Goal: Information Seeking & Learning: Learn about a topic

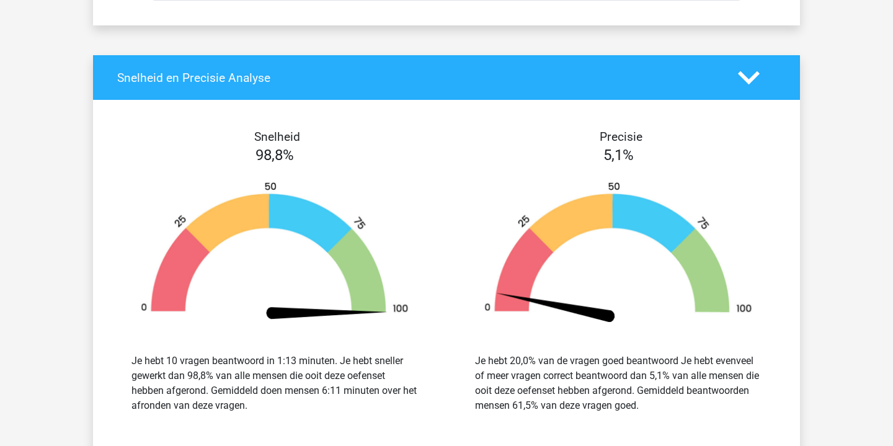
scroll to position [6460, 0]
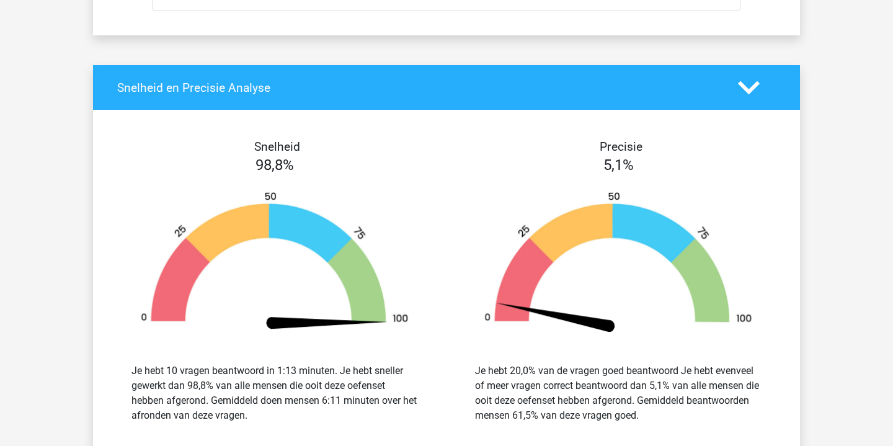
click at [751, 84] on icon at bounding box center [749, 88] width 22 height 22
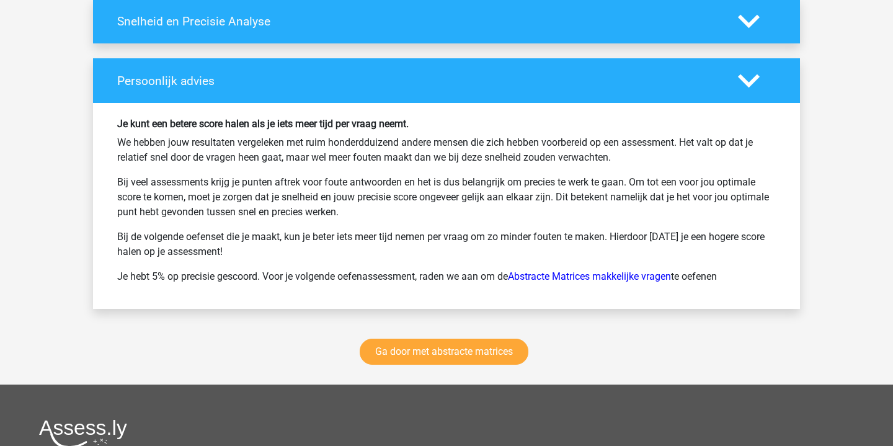
scroll to position [6558, 0]
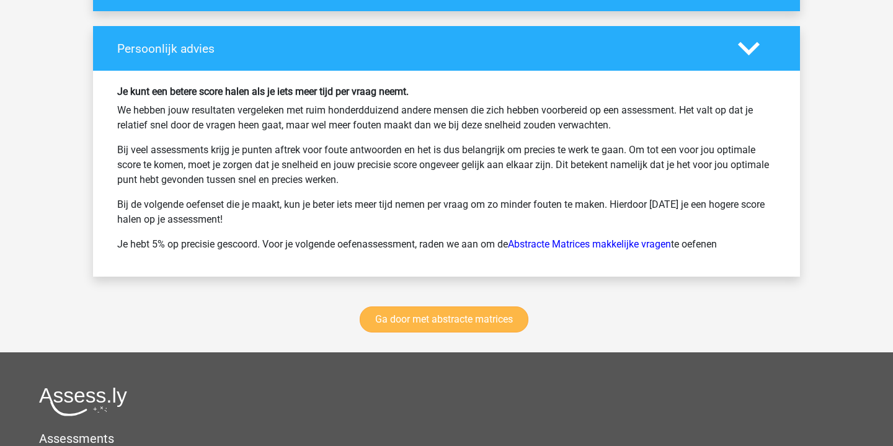
click at [479, 315] on link "Ga door met abstracte matrices" at bounding box center [444, 319] width 169 height 26
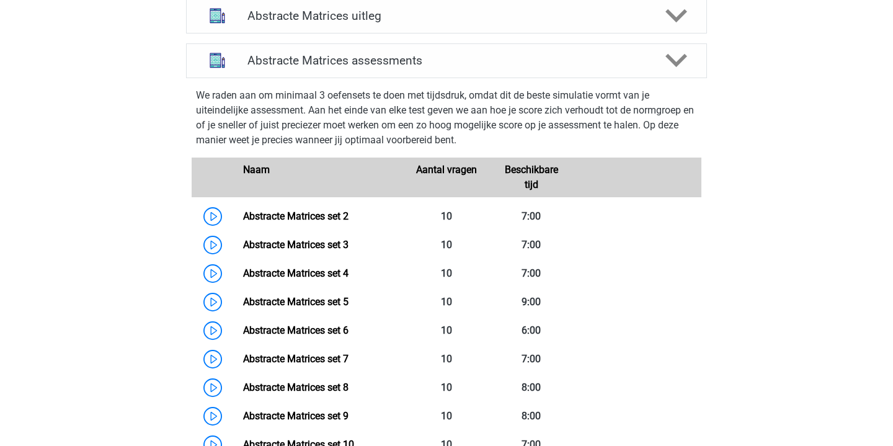
scroll to position [520, 0]
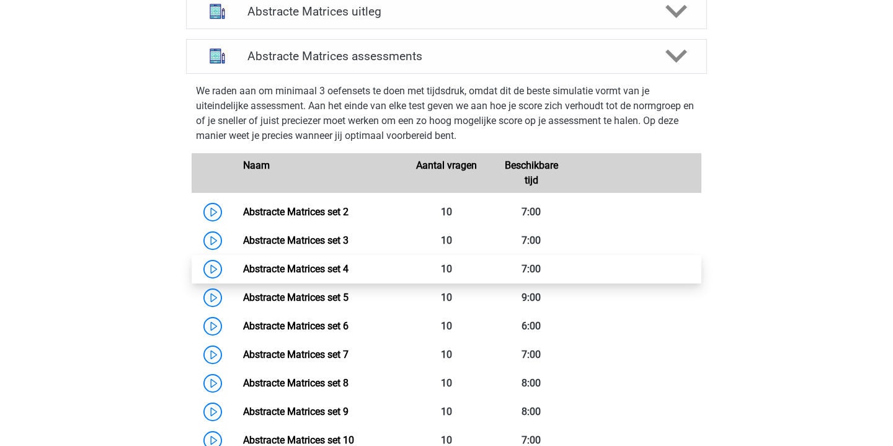
click at [243, 270] on link "Abstracte Matrices set 4" at bounding box center [295, 269] width 105 height 12
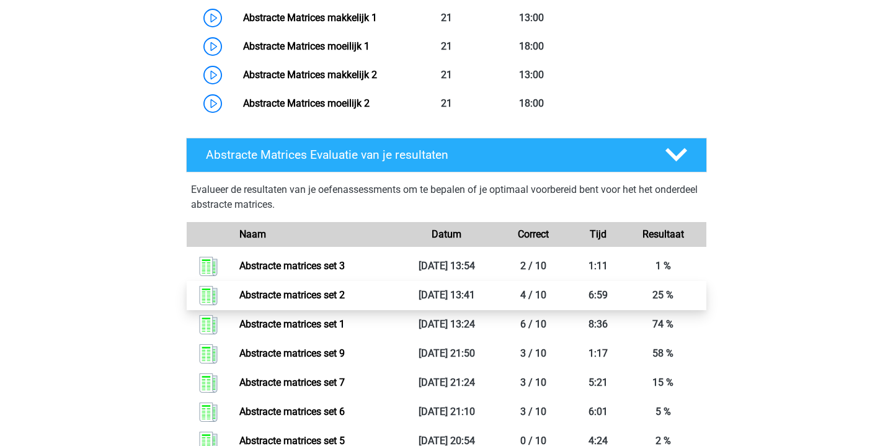
scroll to position [978, 0]
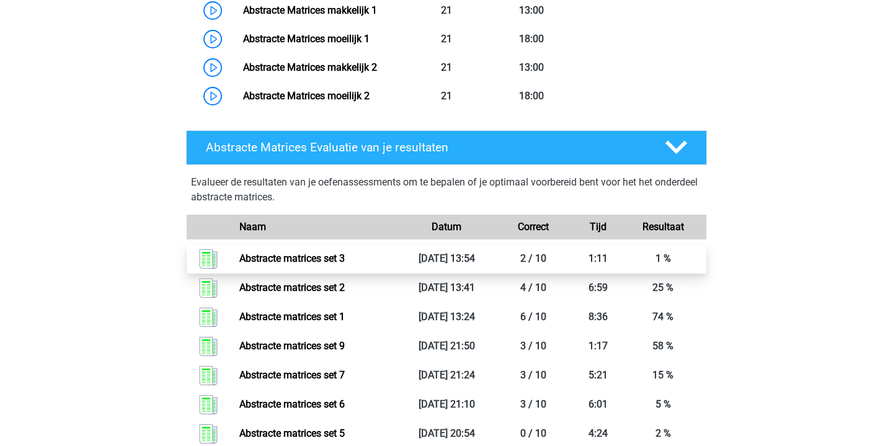
click at [302, 264] on link "Abstracte matrices set 3" at bounding box center [291, 258] width 105 height 12
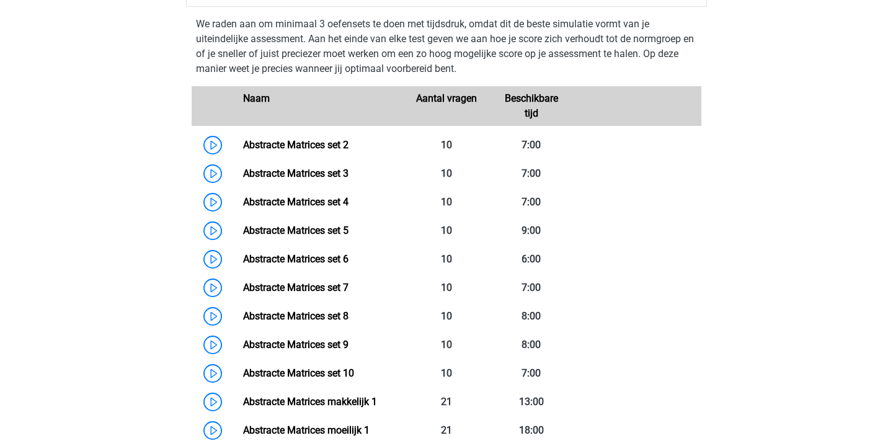
scroll to position [582, 0]
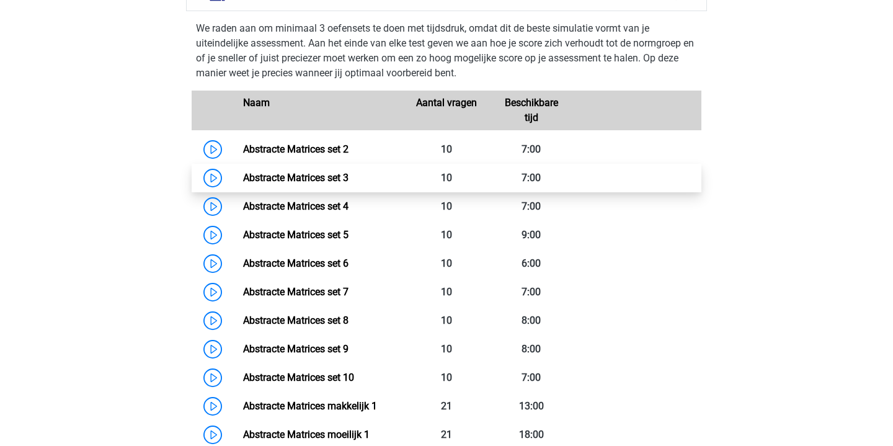
click at [243, 183] on link "Abstracte Matrices set 3" at bounding box center [295, 178] width 105 height 12
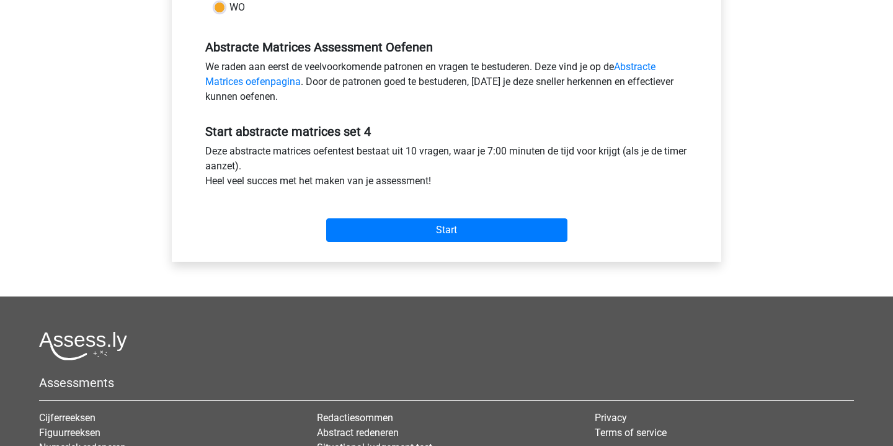
scroll to position [356, 0]
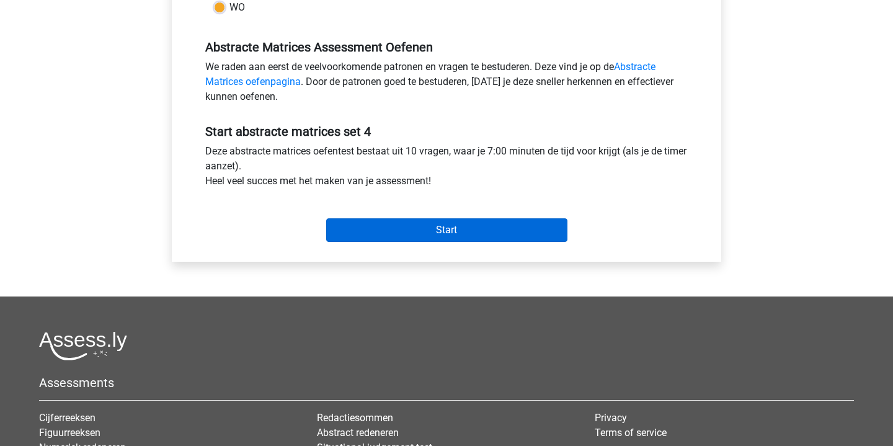
click at [441, 236] on input "Start" at bounding box center [446, 230] width 241 height 24
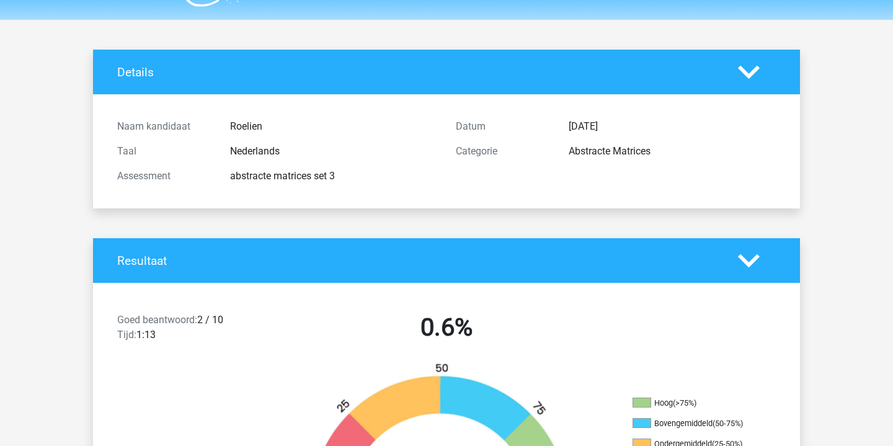
scroll to position [36, 0]
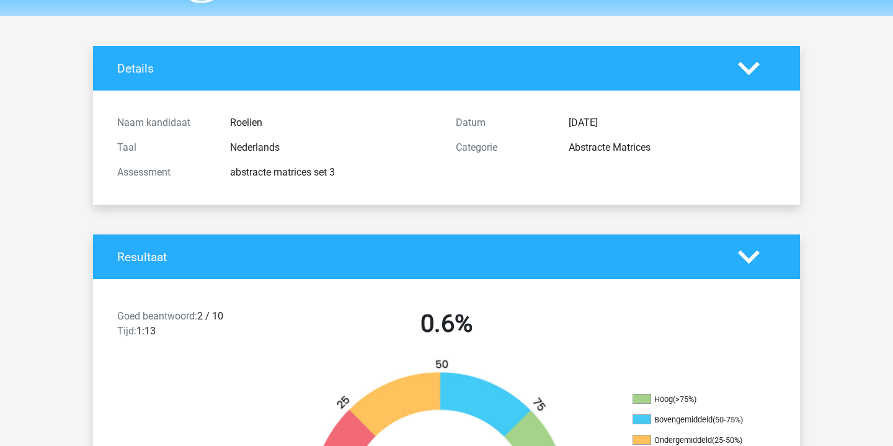
click at [742, 66] on polygon at bounding box center [749, 68] width 22 height 14
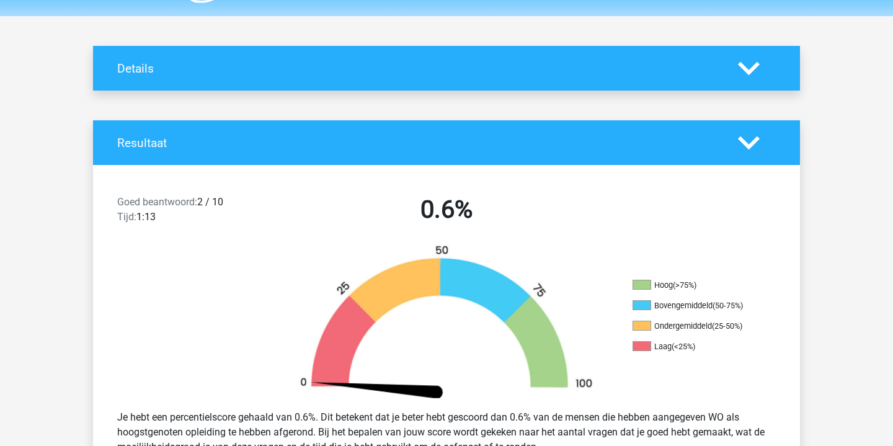
click at [742, 66] on polygon at bounding box center [749, 68] width 22 height 14
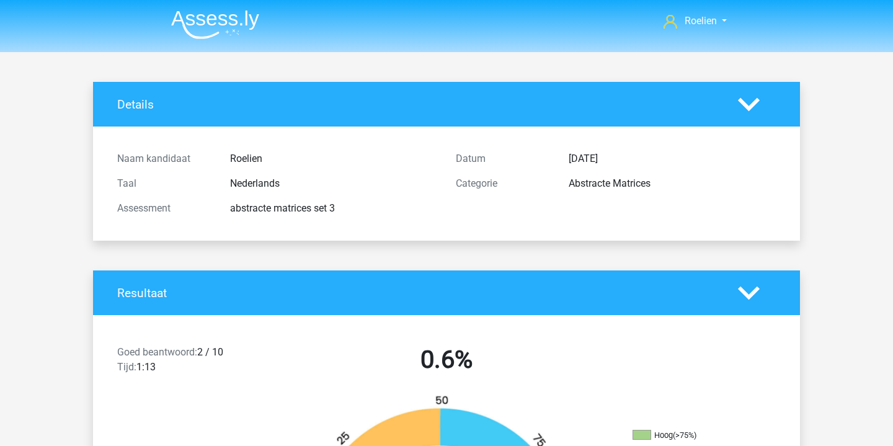
scroll to position [0, 0]
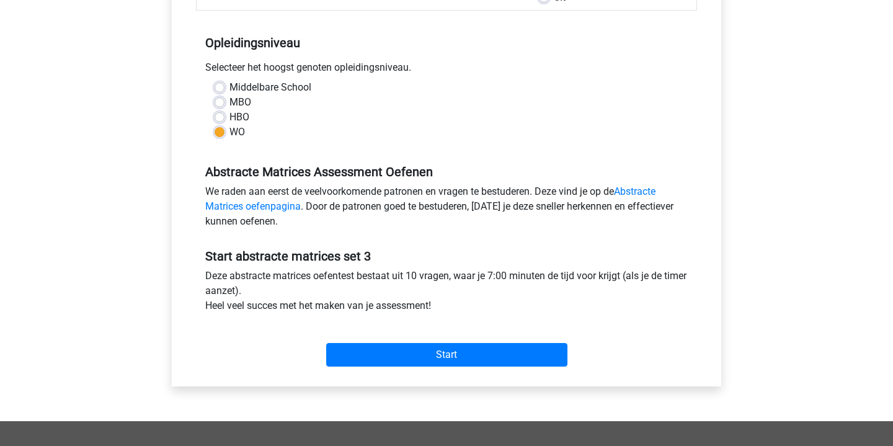
scroll to position [232, 0]
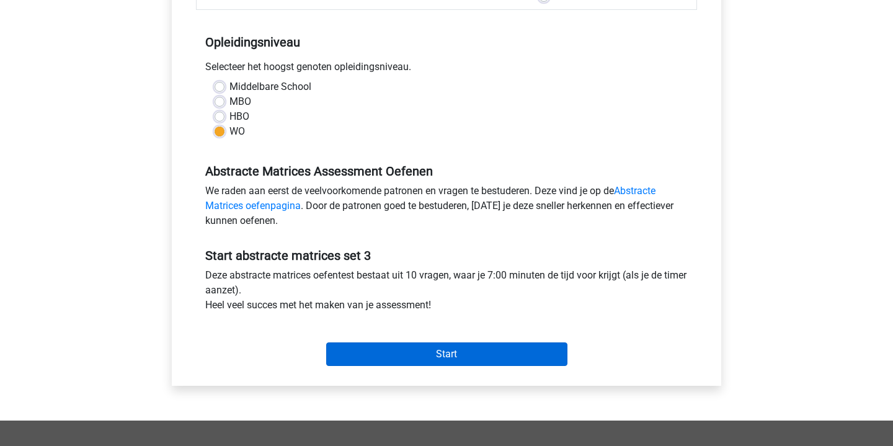
click at [489, 348] on input "Start" at bounding box center [446, 354] width 241 height 24
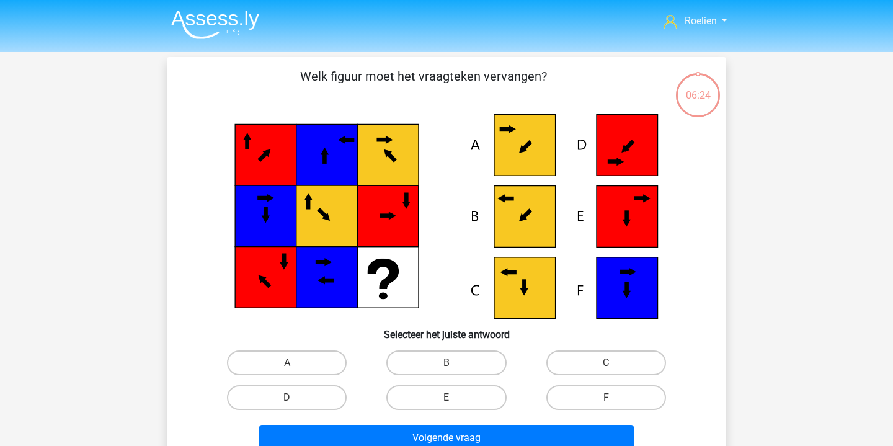
click at [526, 218] on icon at bounding box center [524, 216] width 61 height 61
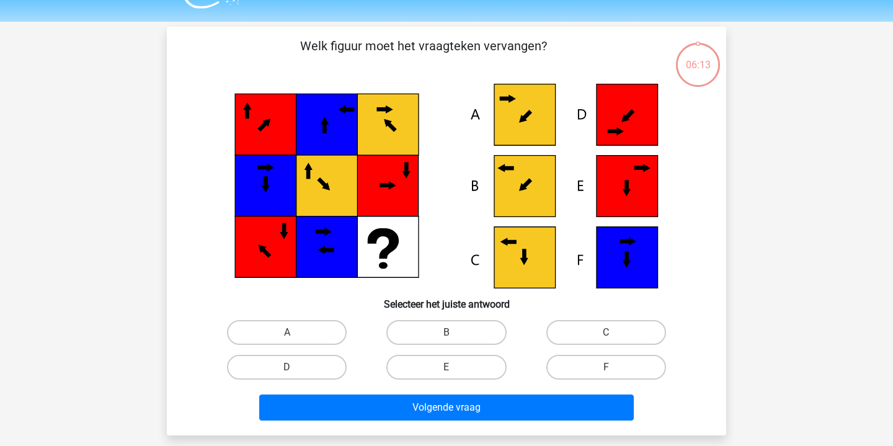
scroll to position [36, 0]
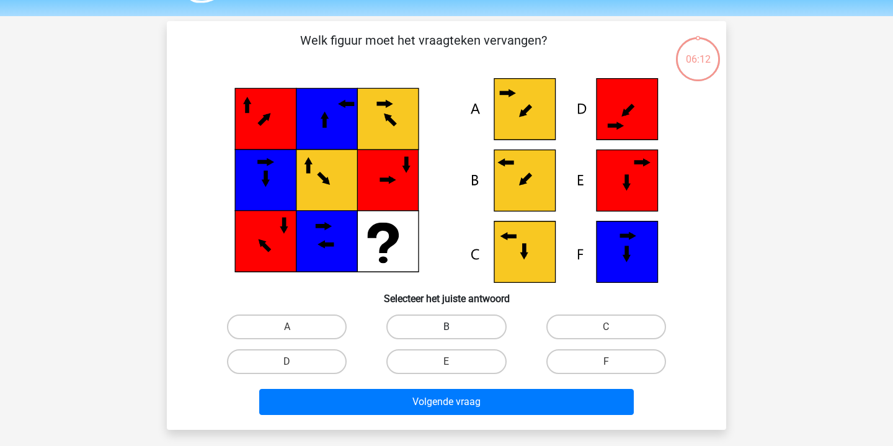
click at [449, 320] on label "B" at bounding box center [446, 326] width 120 height 25
click at [449, 327] on input "B" at bounding box center [450, 331] width 8 height 8
radio input "true"
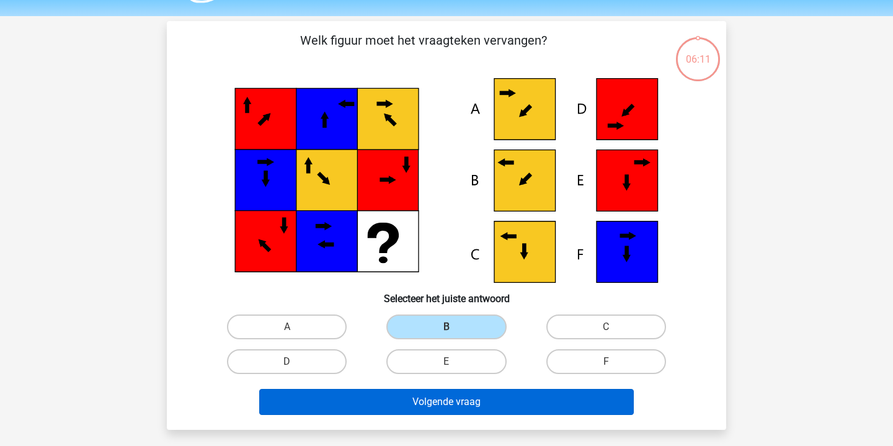
click at [453, 404] on button "Volgende vraag" at bounding box center [446, 402] width 375 height 26
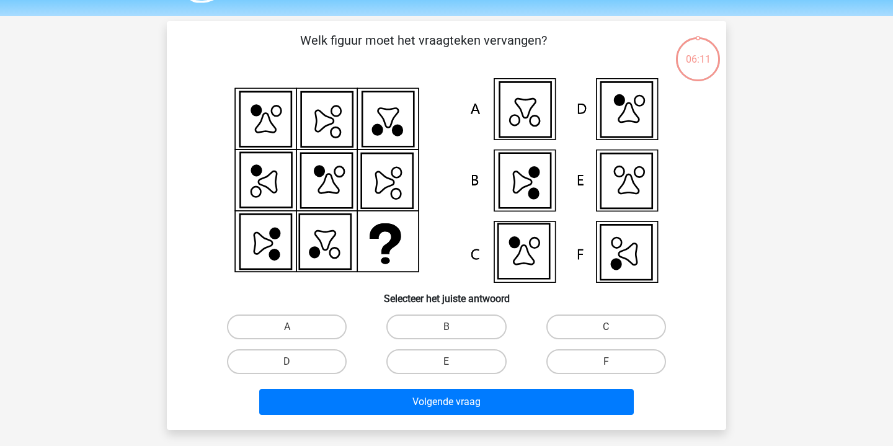
scroll to position [57, 0]
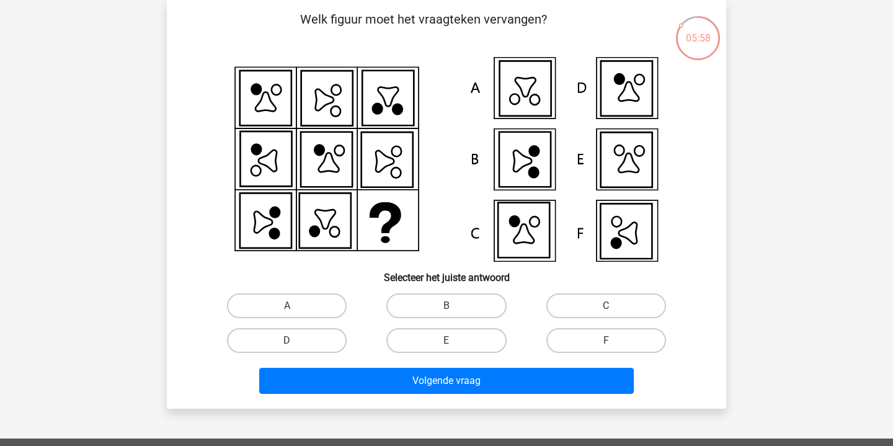
click at [608, 342] on input "F" at bounding box center [610, 344] width 8 height 8
radio input "true"
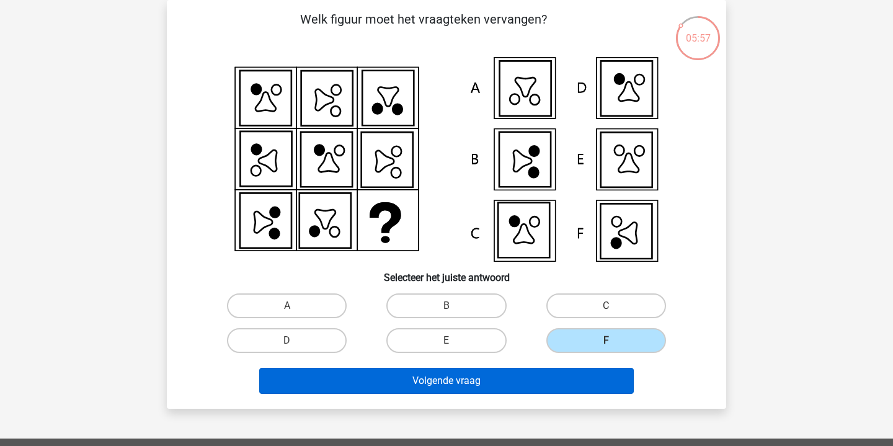
click at [524, 374] on button "Volgende vraag" at bounding box center [446, 381] width 375 height 26
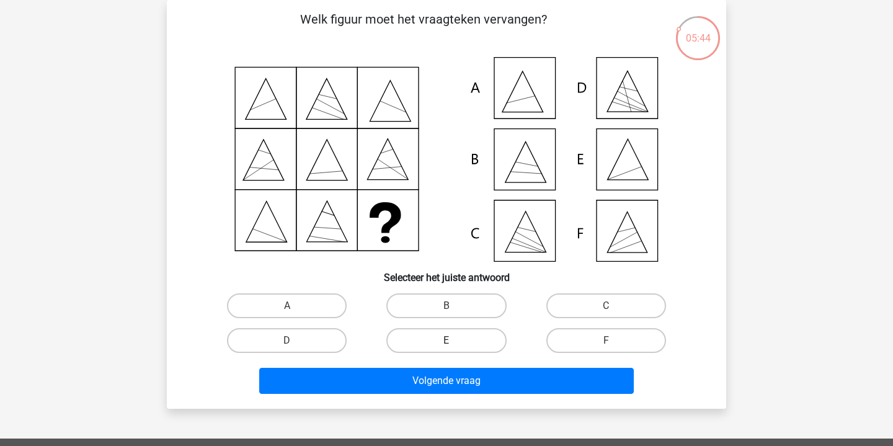
click at [465, 342] on label "E" at bounding box center [446, 340] width 120 height 25
click at [454, 342] on input "E" at bounding box center [450, 344] width 8 height 8
radio input "true"
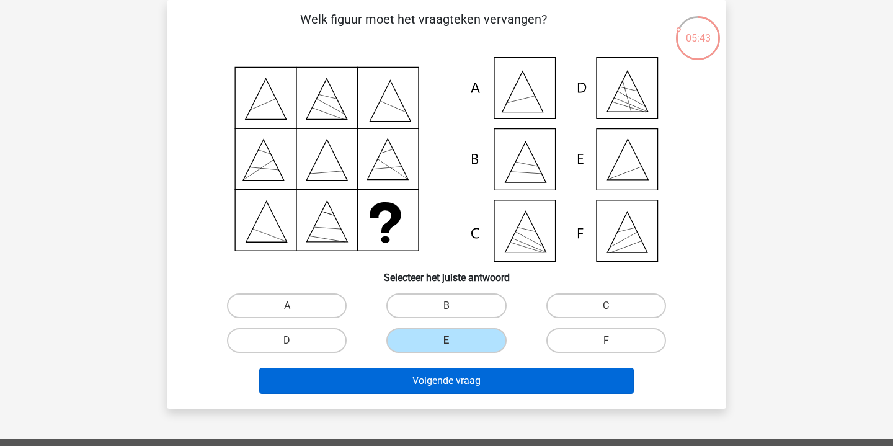
click at [481, 384] on button "Volgende vraag" at bounding box center [446, 381] width 375 height 26
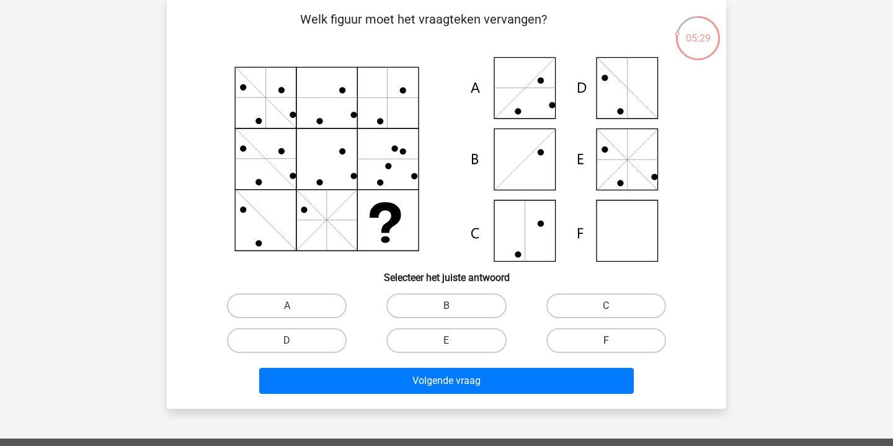
click at [603, 335] on label "F" at bounding box center [606, 340] width 120 height 25
click at [606, 340] on input "F" at bounding box center [610, 344] width 8 height 8
radio input "true"
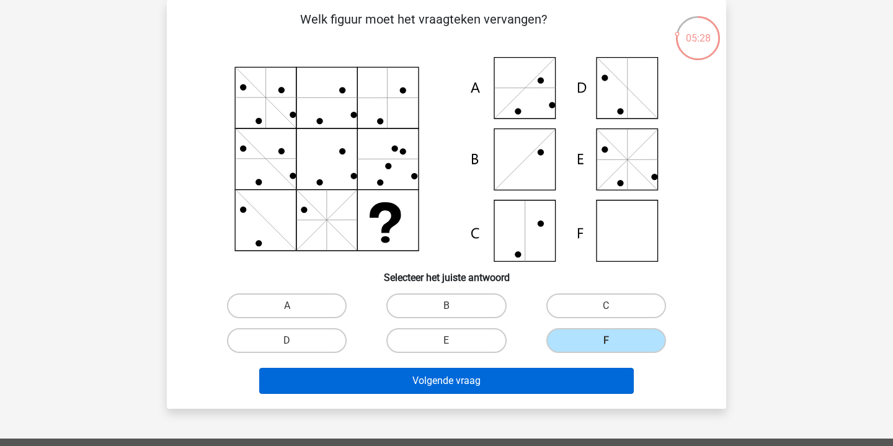
click at [515, 378] on button "Volgende vraag" at bounding box center [446, 381] width 375 height 26
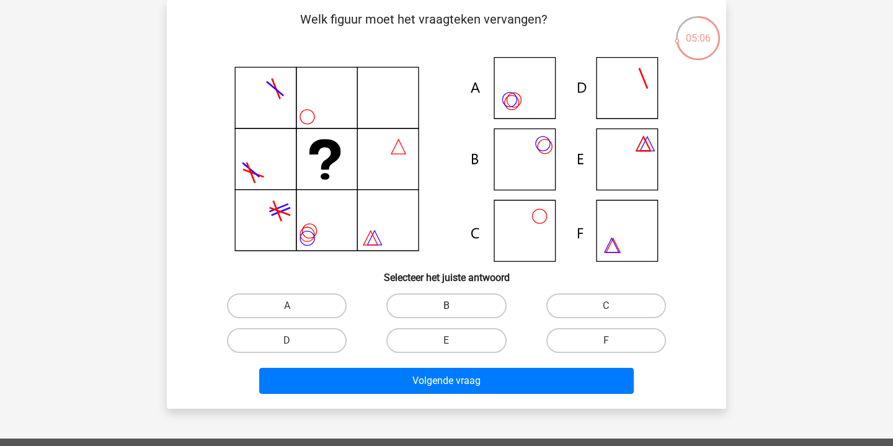
click at [445, 295] on label "B" at bounding box center [446, 305] width 120 height 25
click at [446, 306] on input "B" at bounding box center [450, 310] width 8 height 8
radio input "true"
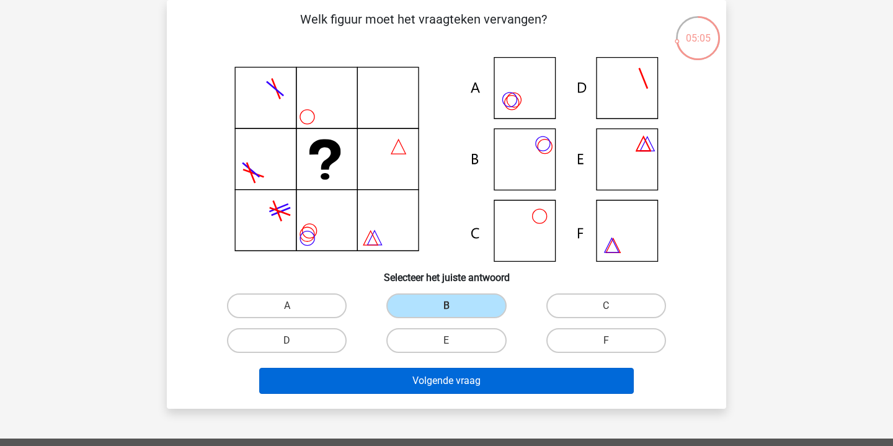
click at [451, 383] on button "Volgende vraag" at bounding box center [446, 381] width 375 height 26
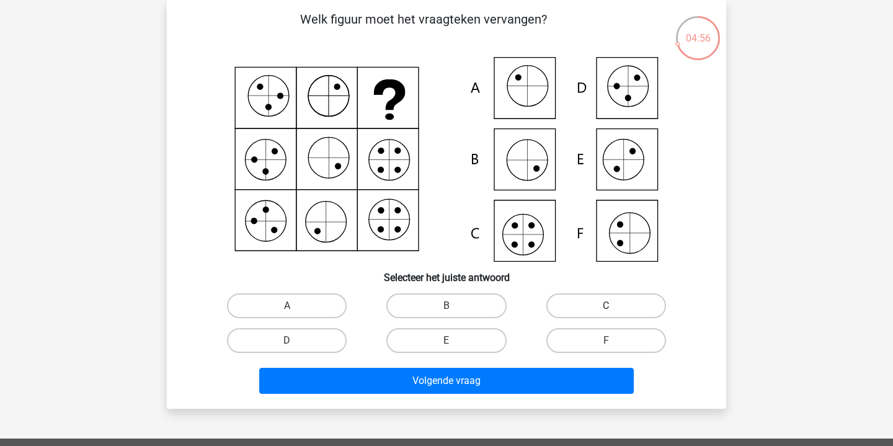
click at [590, 308] on label "C" at bounding box center [606, 305] width 120 height 25
click at [606, 308] on input "C" at bounding box center [610, 310] width 8 height 8
radio input "true"
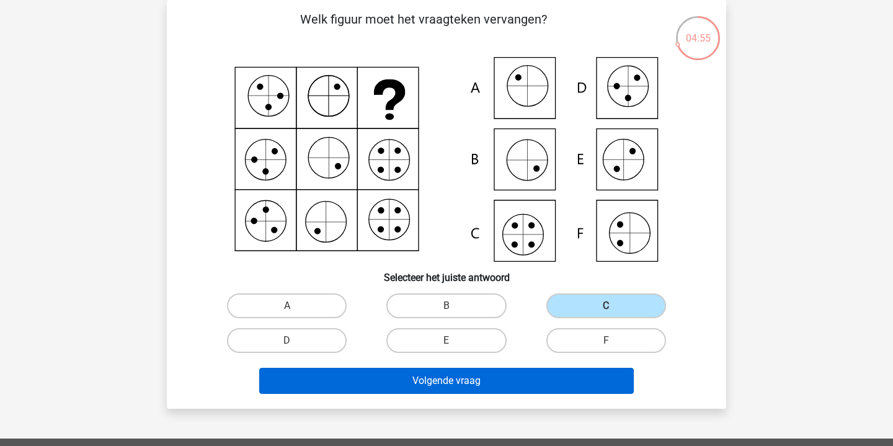
click at [552, 384] on button "Volgende vraag" at bounding box center [446, 381] width 375 height 26
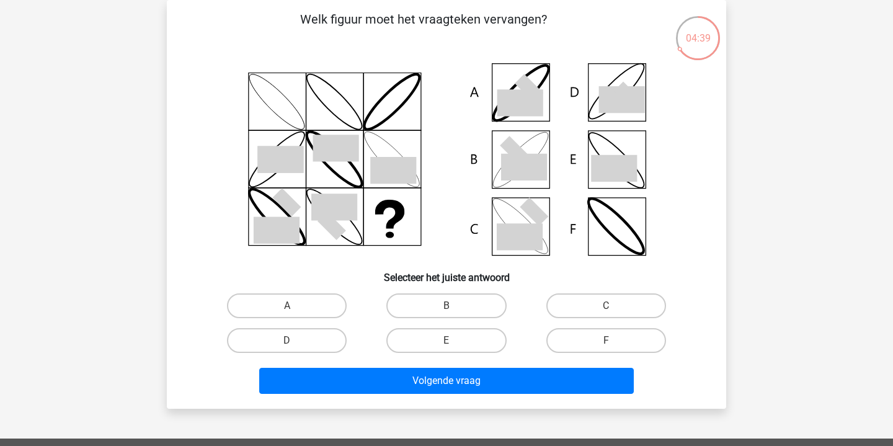
click at [452, 310] on input "B" at bounding box center [450, 310] width 8 height 8
radio input "true"
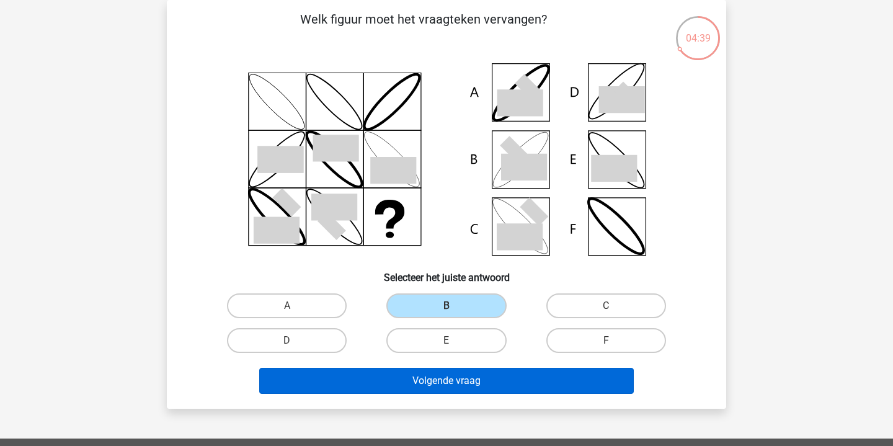
click at [466, 375] on button "Volgende vraag" at bounding box center [446, 381] width 375 height 26
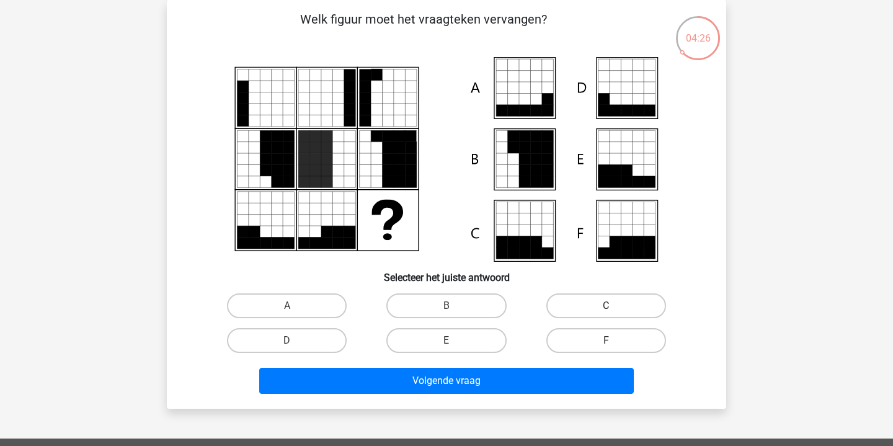
click at [587, 310] on label "C" at bounding box center [606, 305] width 120 height 25
click at [606, 310] on input "C" at bounding box center [610, 310] width 8 height 8
radio input "true"
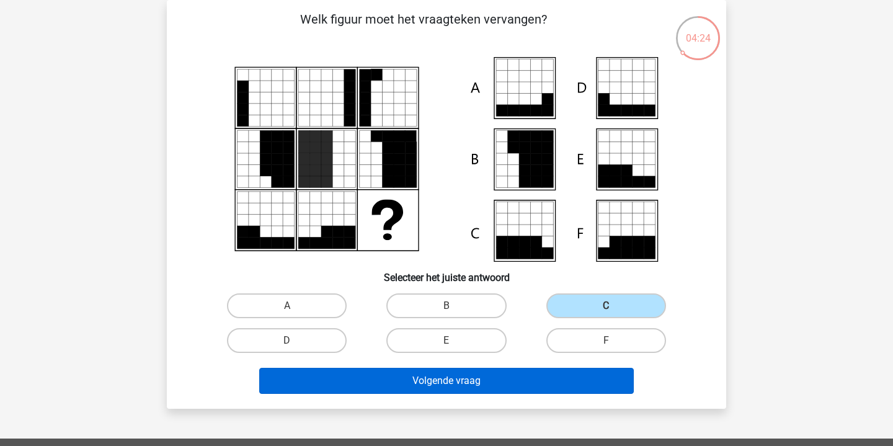
click at [509, 388] on button "Volgende vraag" at bounding box center [446, 381] width 375 height 26
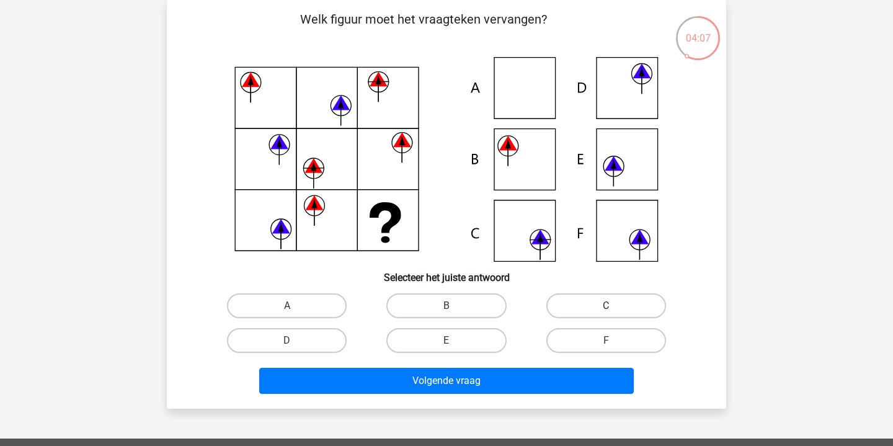
click at [599, 309] on label "C" at bounding box center [606, 305] width 120 height 25
click at [606, 309] on input "C" at bounding box center [610, 310] width 8 height 8
radio input "true"
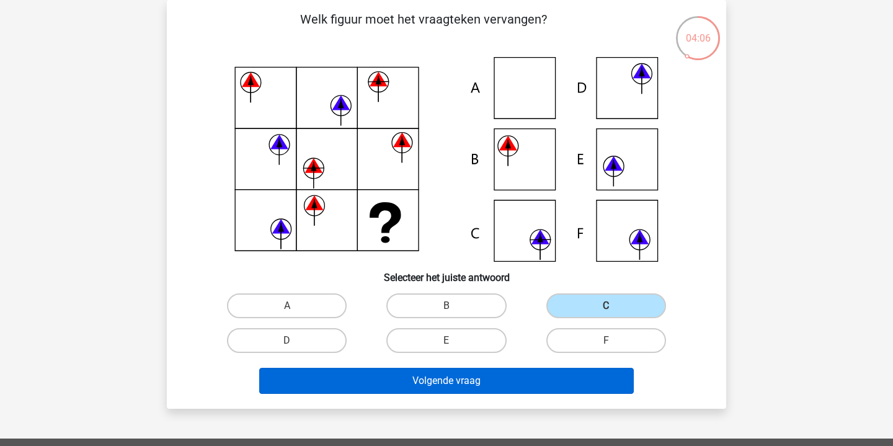
click at [492, 379] on button "Volgende vraag" at bounding box center [446, 381] width 375 height 26
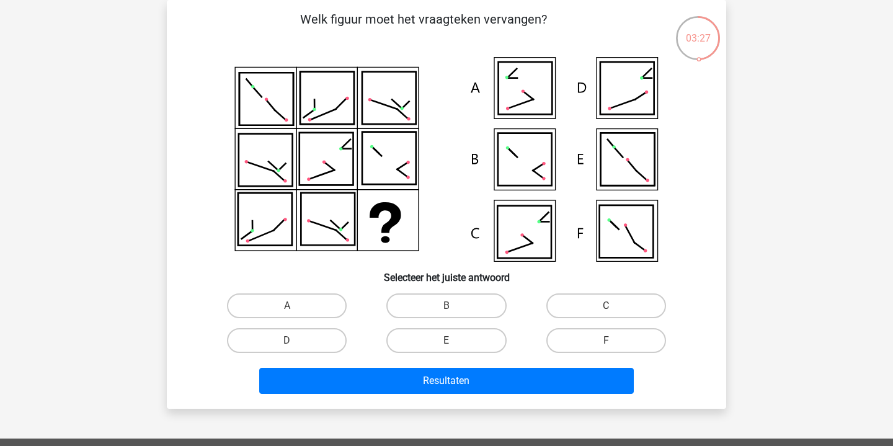
click at [527, 235] on icon at bounding box center [524, 232] width 54 height 52
click at [591, 291] on div "C" at bounding box center [605, 305] width 159 height 35
click at [606, 303] on label "C" at bounding box center [606, 305] width 120 height 25
click at [606, 306] on input "C" at bounding box center [610, 310] width 8 height 8
radio input "true"
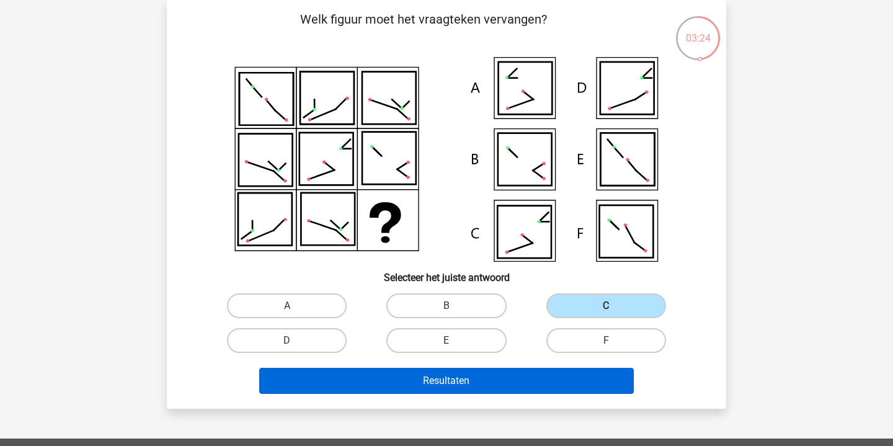
click at [484, 379] on button "Resultaten" at bounding box center [446, 381] width 375 height 26
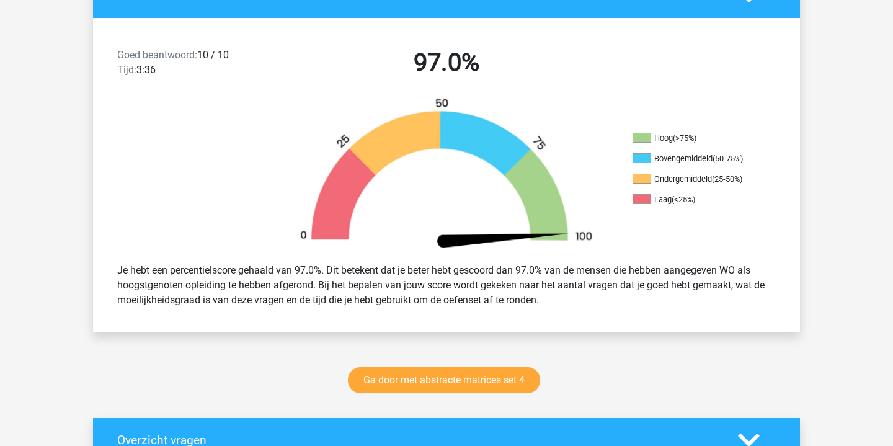
scroll to position [297, 0]
click at [479, 386] on link "Ga door met abstracte matrices set 4" at bounding box center [444, 380] width 192 height 26
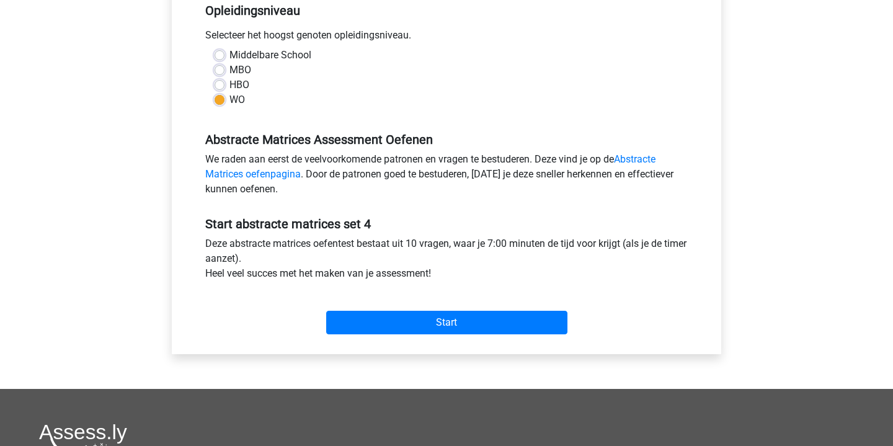
scroll to position [265, 0]
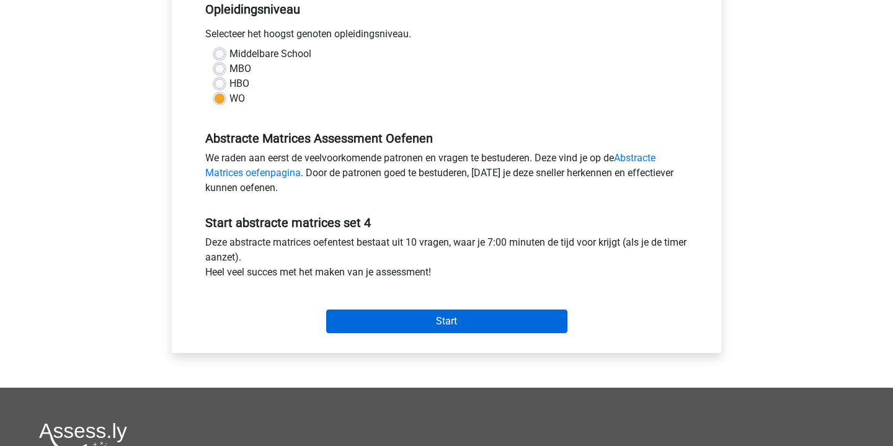
click at [481, 321] on input "Start" at bounding box center [446, 321] width 241 height 24
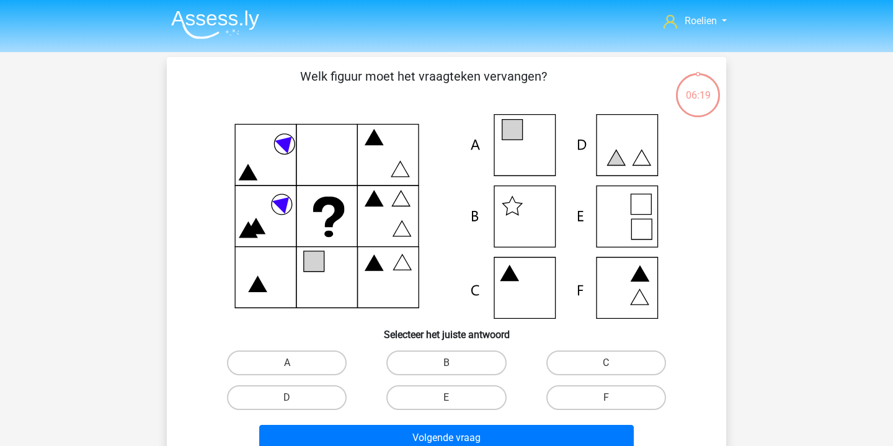
click at [526, 135] on icon at bounding box center [447, 216] width 500 height 205
click at [308, 355] on label "A" at bounding box center [287, 362] width 120 height 25
click at [295, 363] on input "A" at bounding box center [291, 367] width 8 height 8
radio input "true"
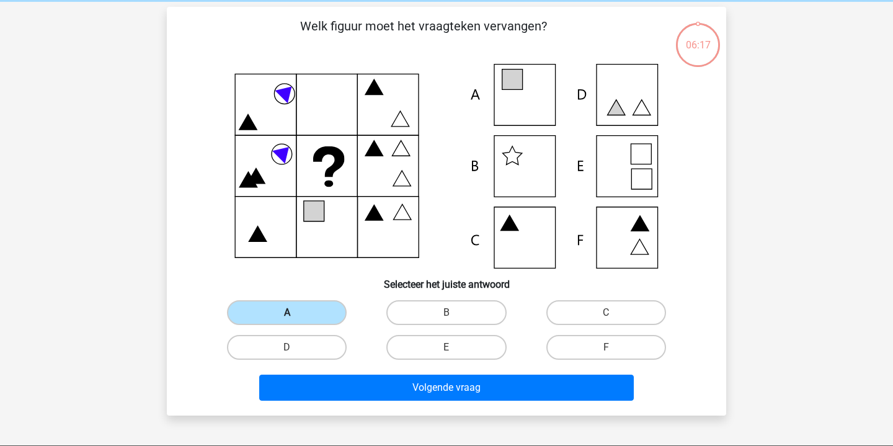
scroll to position [51, 0]
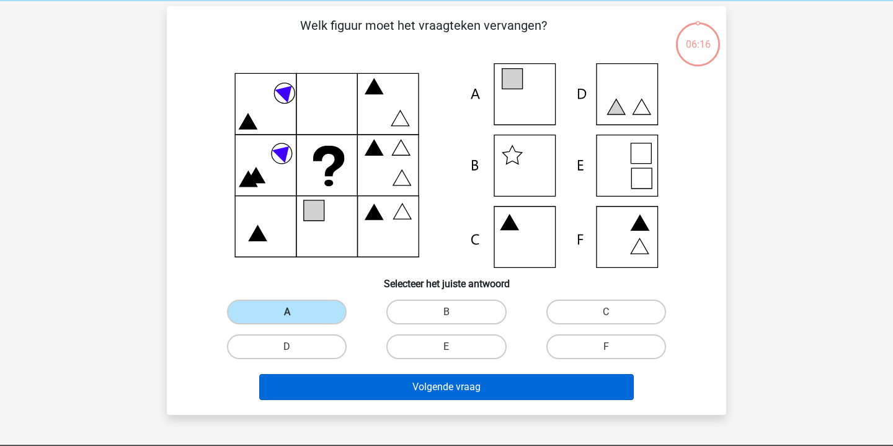
click at [473, 391] on button "Volgende vraag" at bounding box center [446, 387] width 375 height 26
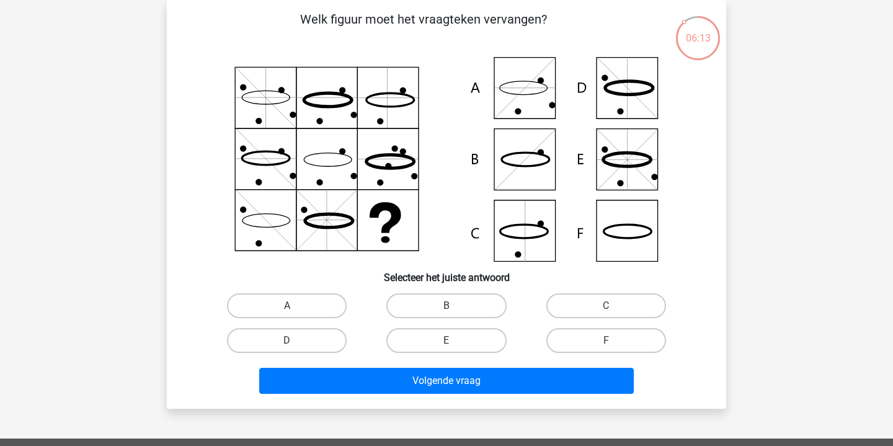
scroll to position [53, 0]
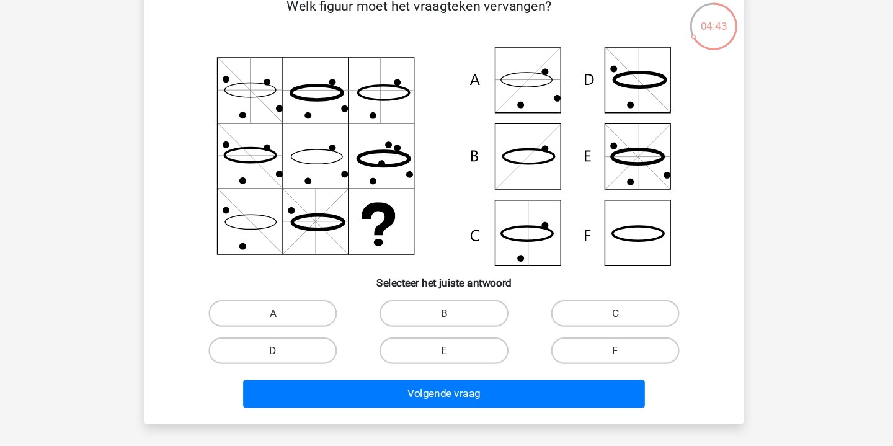
click at [507, 81] on icon at bounding box center [447, 163] width 500 height 205
click at [567, 332] on label "F" at bounding box center [606, 344] width 120 height 25
click at [606, 345] on input "F" at bounding box center [610, 349] width 8 height 8
radio input "true"
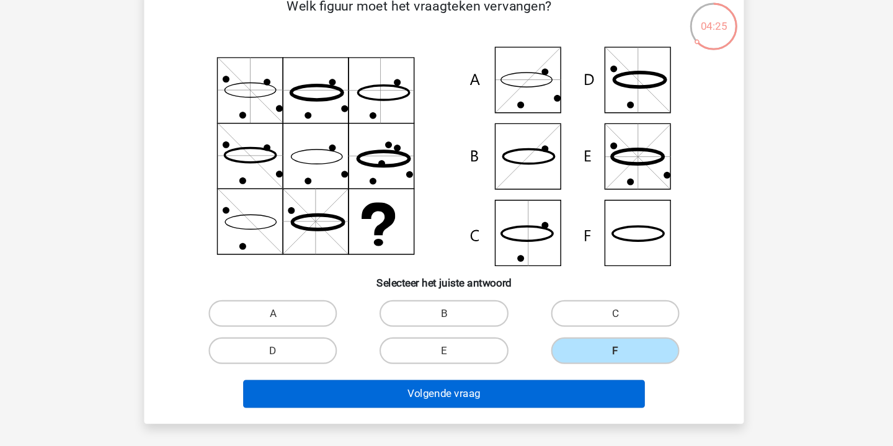
click at [478, 372] on button "Volgende vraag" at bounding box center [446, 385] width 375 height 26
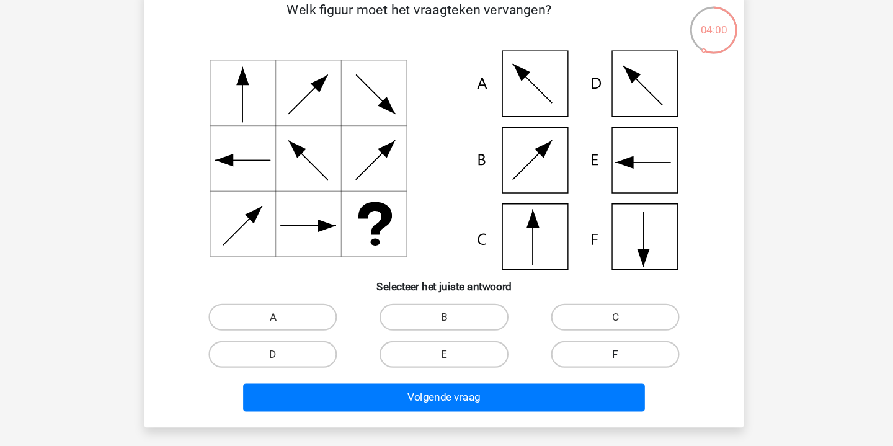
click at [561, 332] on label "F" at bounding box center [606, 344] width 120 height 25
click at [606, 345] on input "F" at bounding box center [610, 349] width 8 height 8
radio input "true"
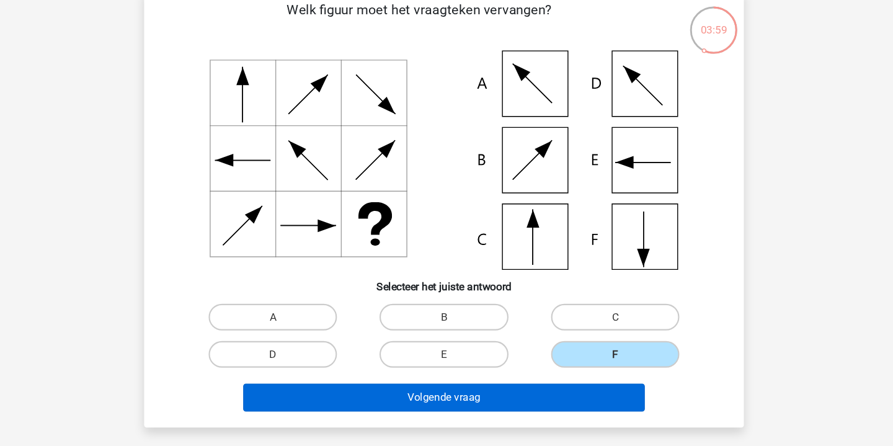
click at [494, 372] on button "Volgende vraag" at bounding box center [446, 385] width 375 height 26
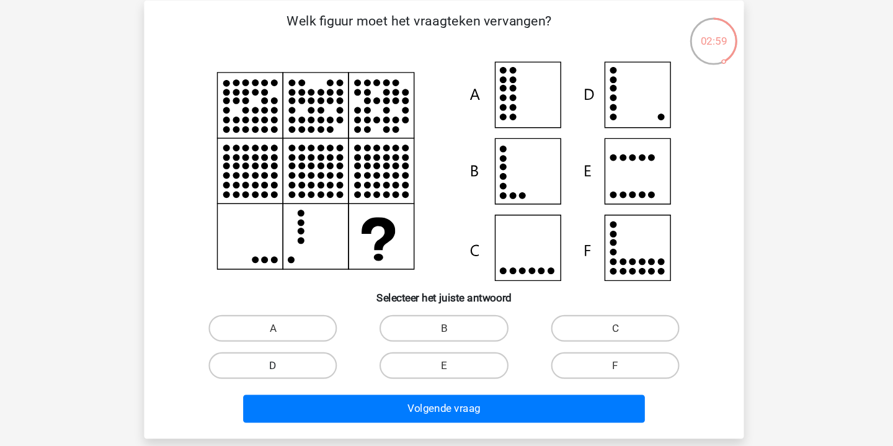
click at [282, 338] on label "D" at bounding box center [287, 344] width 120 height 25
click at [287, 345] on input "D" at bounding box center [291, 349] width 8 height 8
radio input "true"
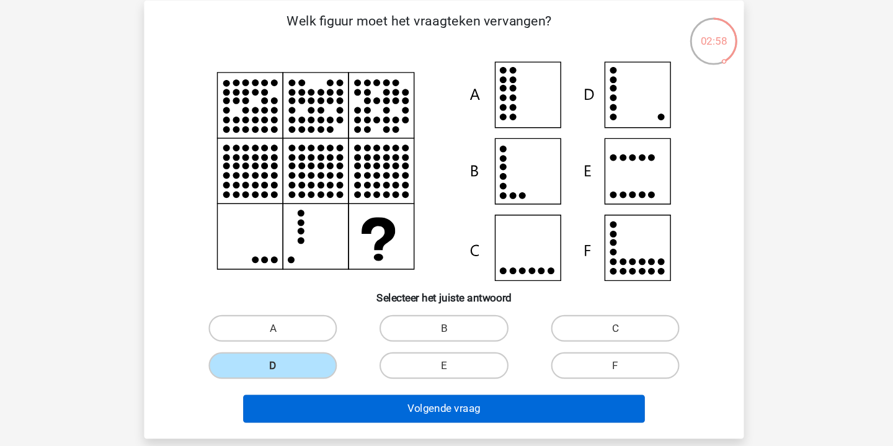
click at [419, 375] on button "Volgende vraag" at bounding box center [446, 385] width 375 height 26
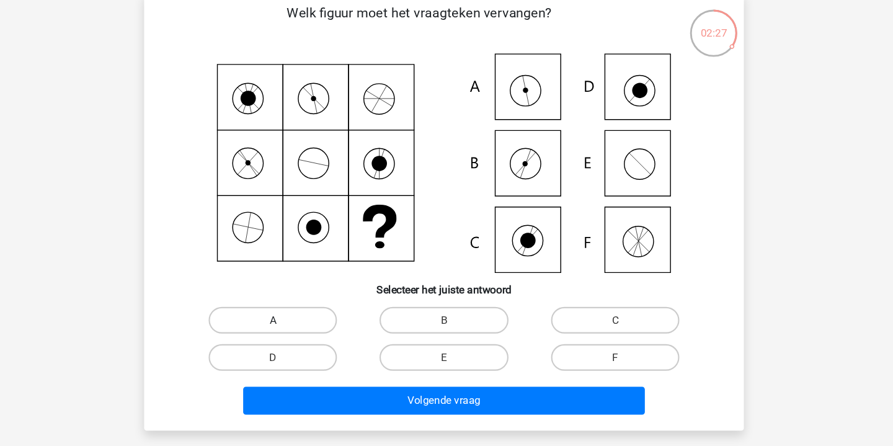
click at [283, 298] on label "A" at bounding box center [287, 310] width 120 height 25
click at [287, 310] on input "A" at bounding box center [291, 314] width 8 height 8
radio input "true"
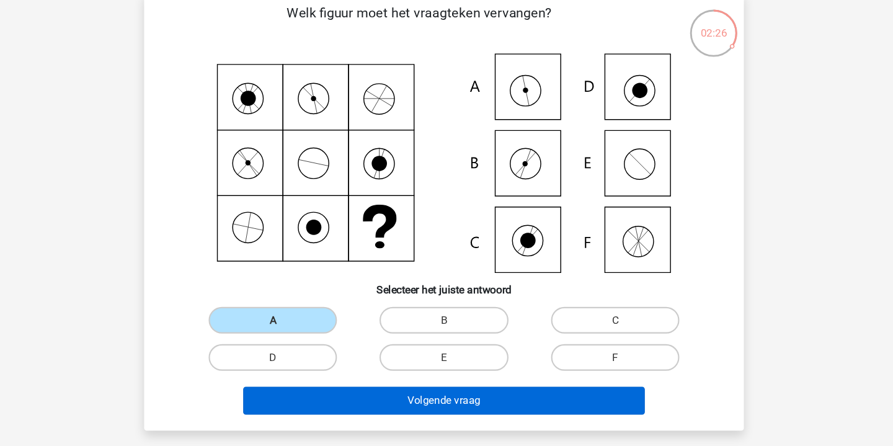
click at [407, 372] on button "Volgende vraag" at bounding box center [446, 385] width 375 height 26
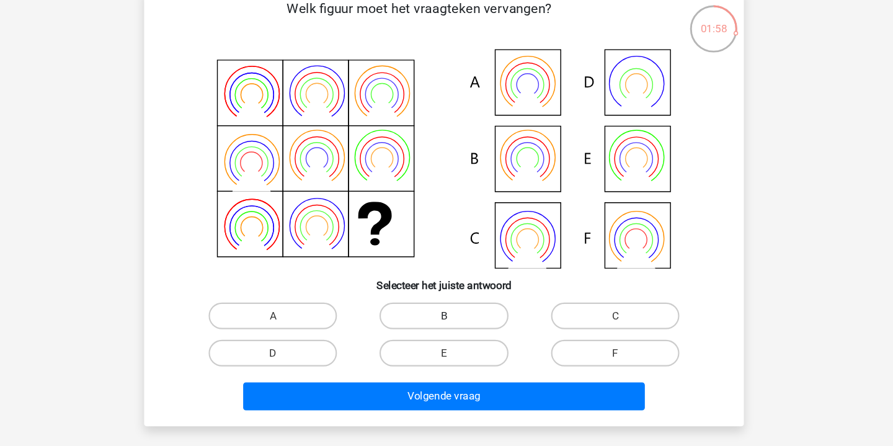
click at [426, 298] on label "B" at bounding box center [446, 310] width 120 height 25
click at [446, 310] on input "B" at bounding box center [450, 314] width 8 height 8
radio input "true"
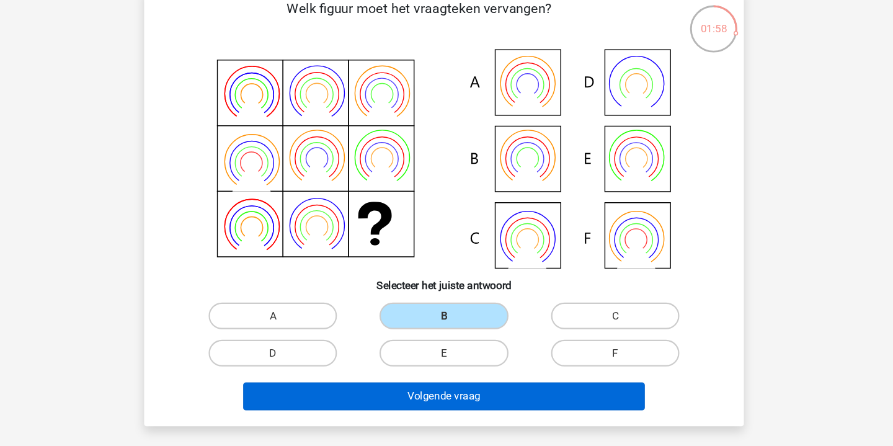
click at [464, 372] on button "Volgende vraag" at bounding box center [446, 385] width 375 height 26
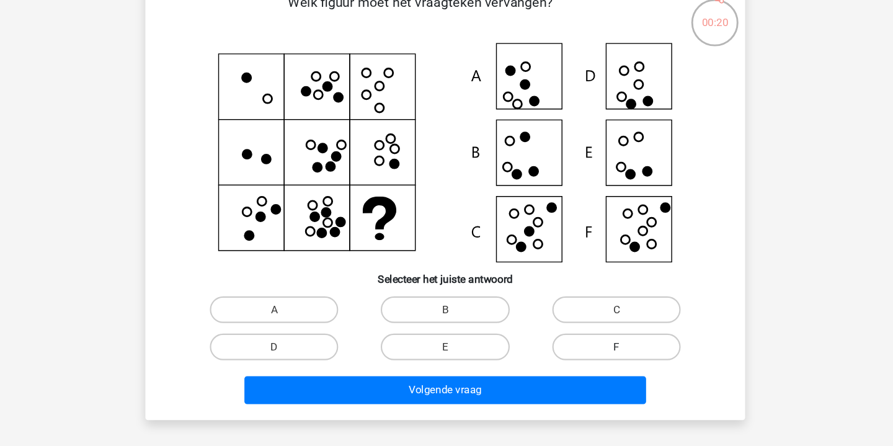
click at [578, 332] on label "F" at bounding box center [606, 344] width 120 height 25
click at [606, 345] on input "F" at bounding box center [610, 349] width 8 height 8
radio input "true"
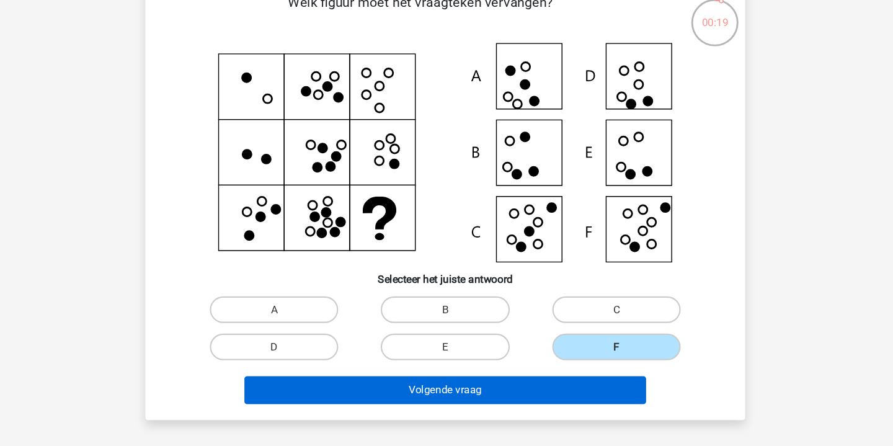
click at [507, 372] on button "Volgende vraag" at bounding box center [446, 385] width 375 height 26
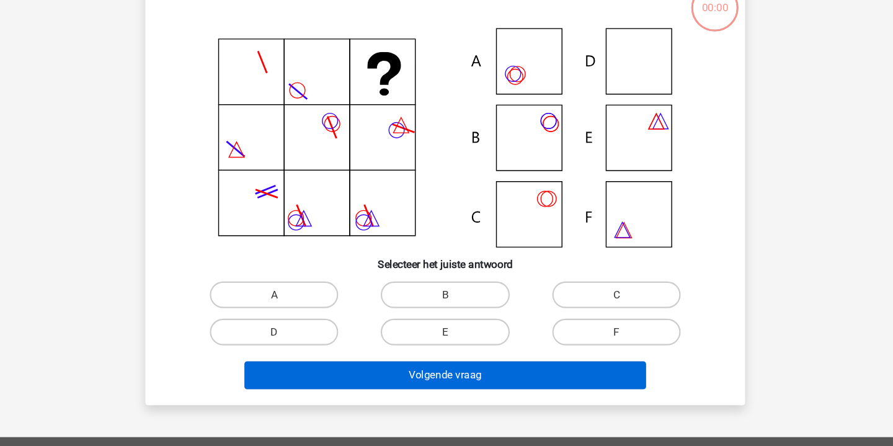
scroll to position [42, 0]
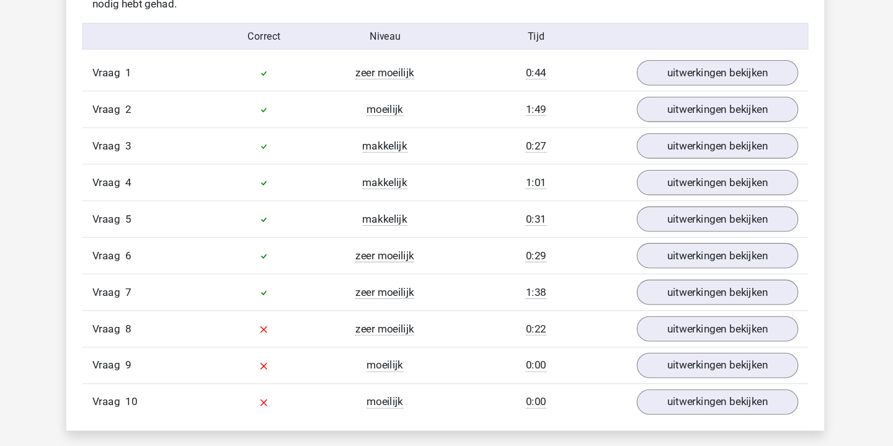
scroll to position [799, 0]
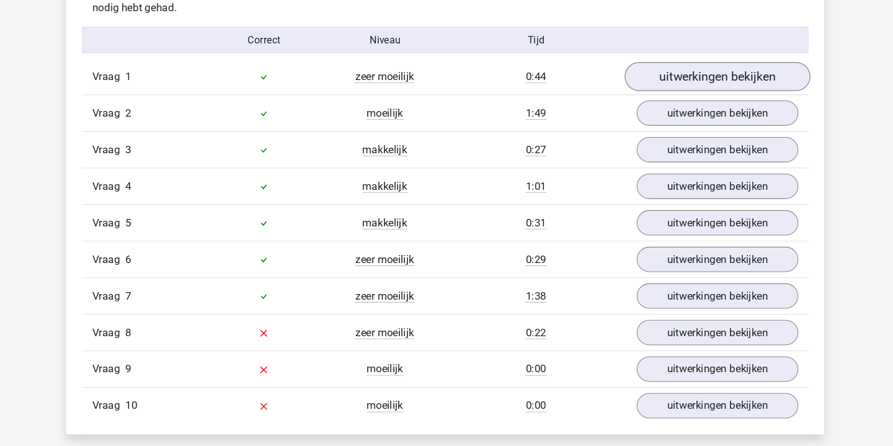
click at [661, 76] on link "uitwerkingen bekijken" at bounding box center [700, 71] width 173 height 27
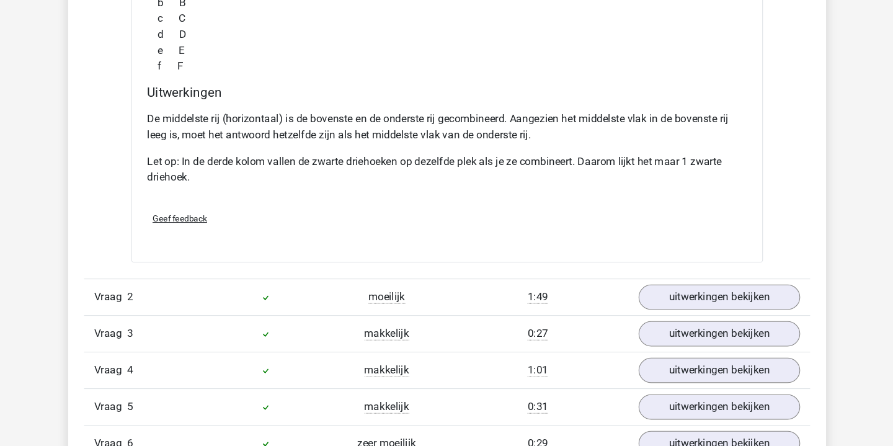
scroll to position [1239, 0]
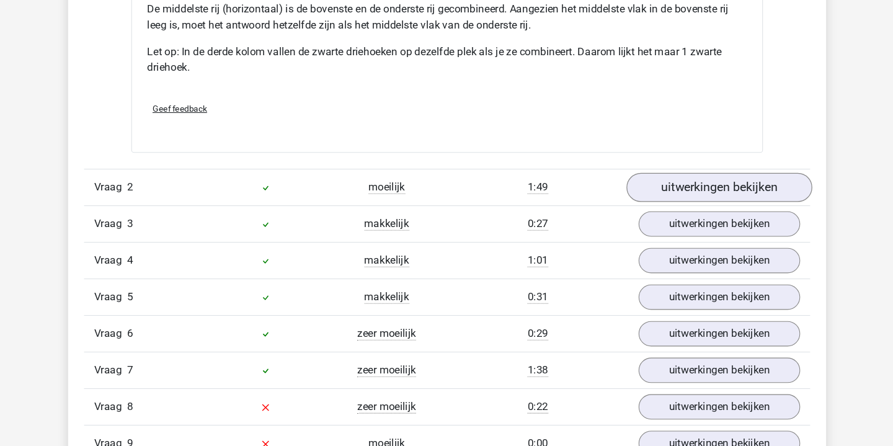
click at [680, 192] on link "uitwerkingen bekijken" at bounding box center [700, 205] width 173 height 27
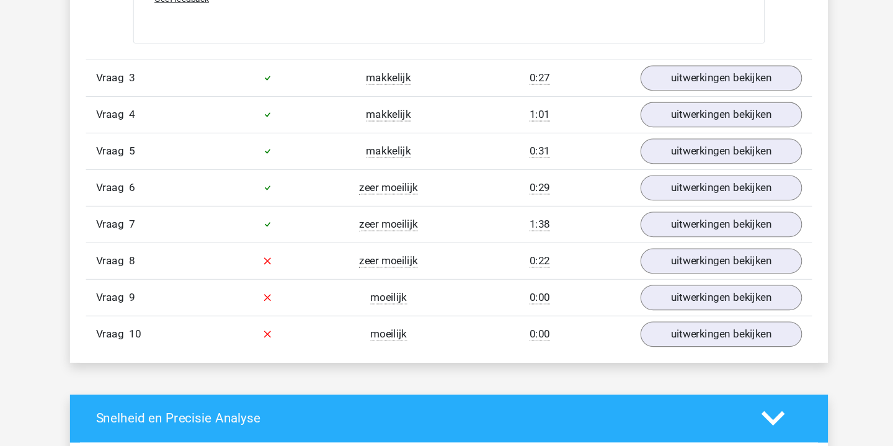
scroll to position [1919, 0]
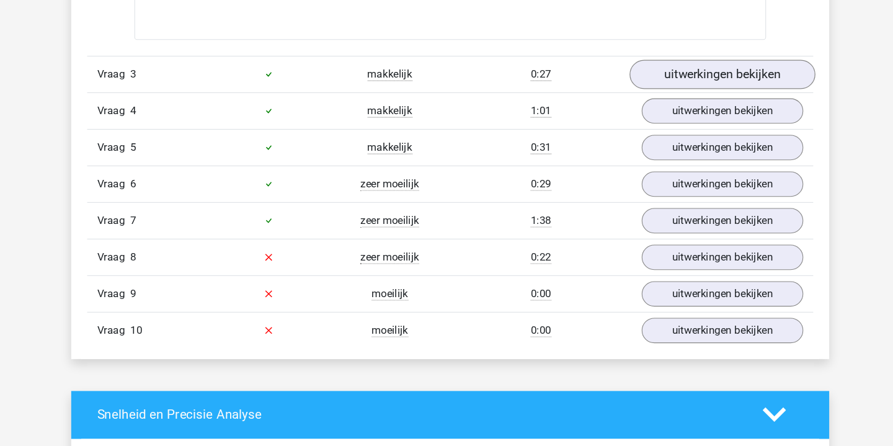
click at [712, 86] on link "uitwerkingen bekijken" at bounding box center [700, 99] width 173 height 27
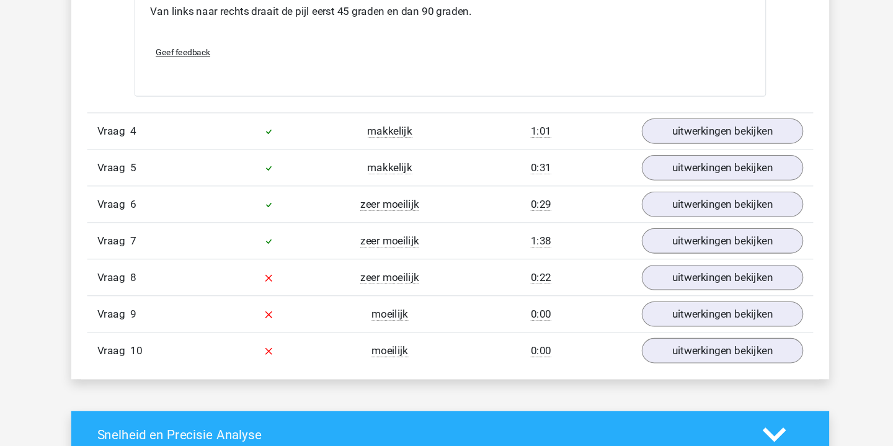
scroll to position [2397, 0]
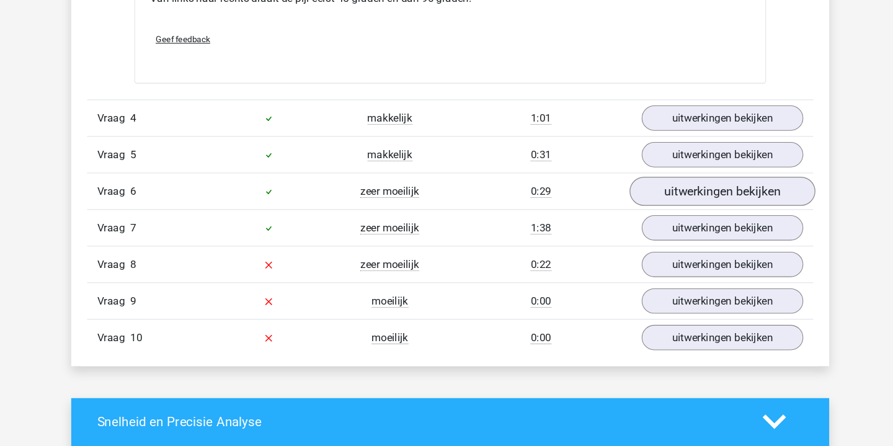
click at [678, 195] on link "uitwerkingen bekijken" at bounding box center [700, 208] width 173 height 27
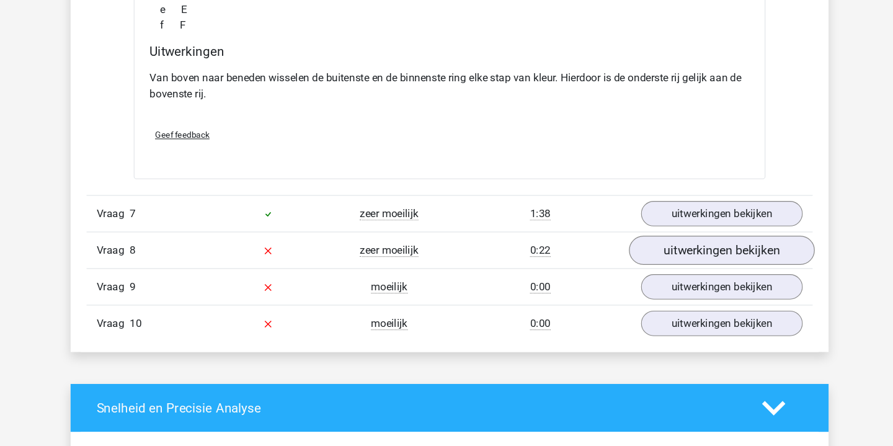
scroll to position [2913, 0]
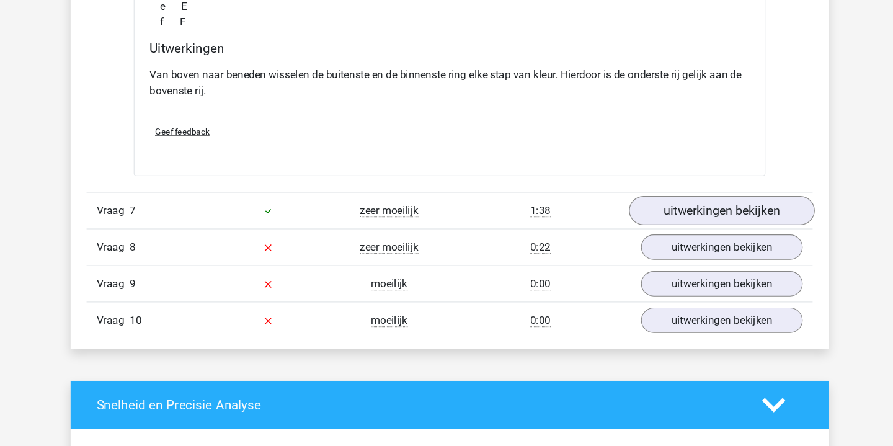
click at [670, 213] on link "uitwerkingen bekijken" at bounding box center [700, 226] width 173 height 27
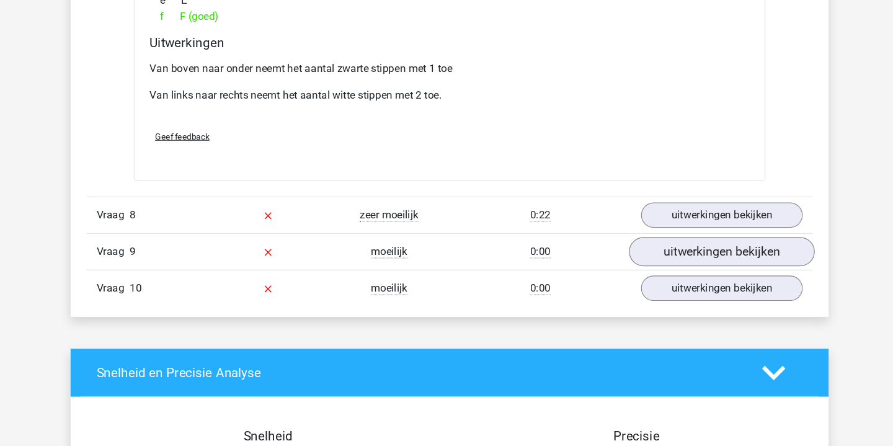
scroll to position [3455, 0]
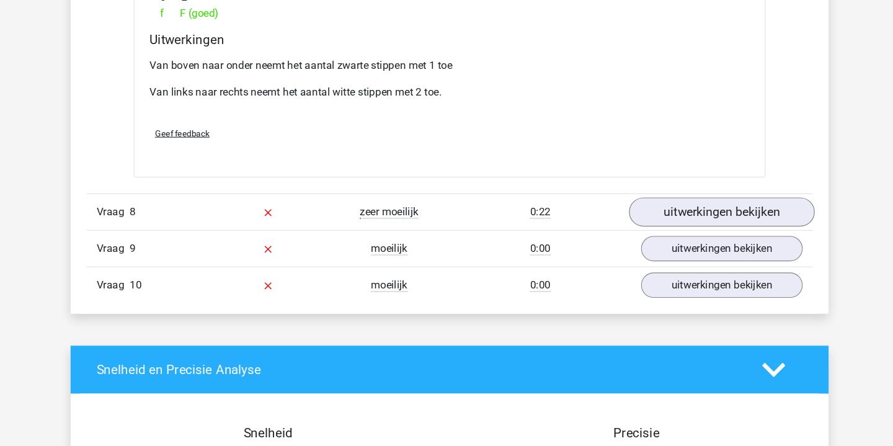
click at [678, 214] on link "uitwerkingen bekijken" at bounding box center [700, 227] width 173 height 27
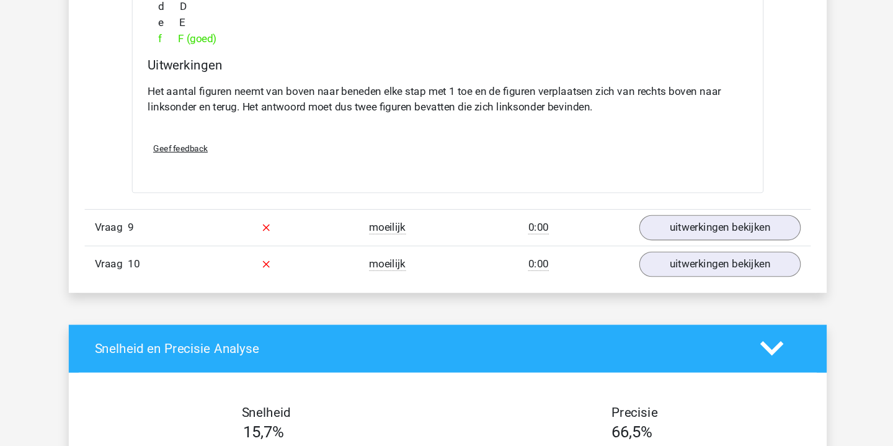
scroll to position [3992, 0]
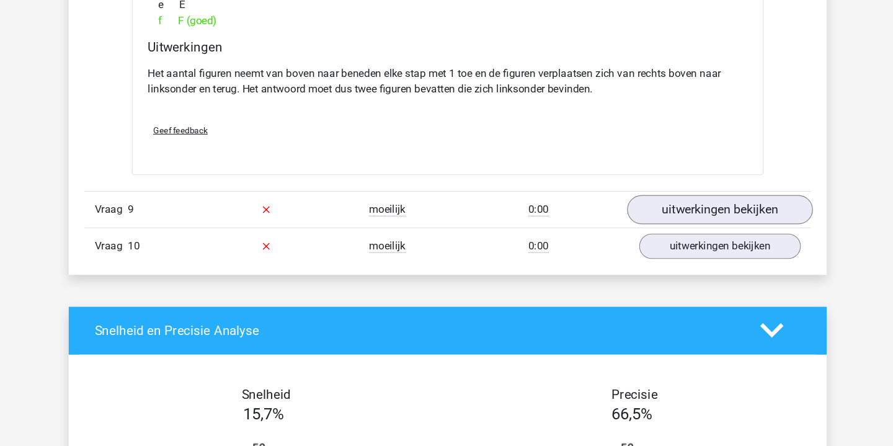
click at [679, 212] on link "uitwerkingen bekijken" at bounding box center [700, 225] width 173 height 27
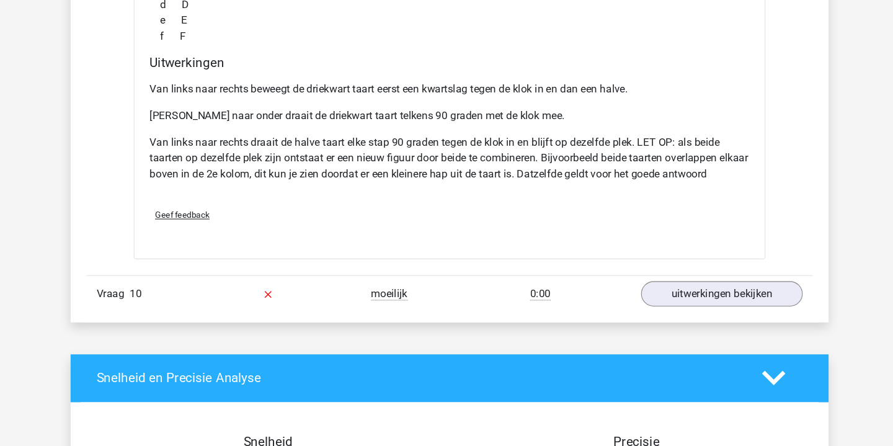
scroll to position [4523, 0]
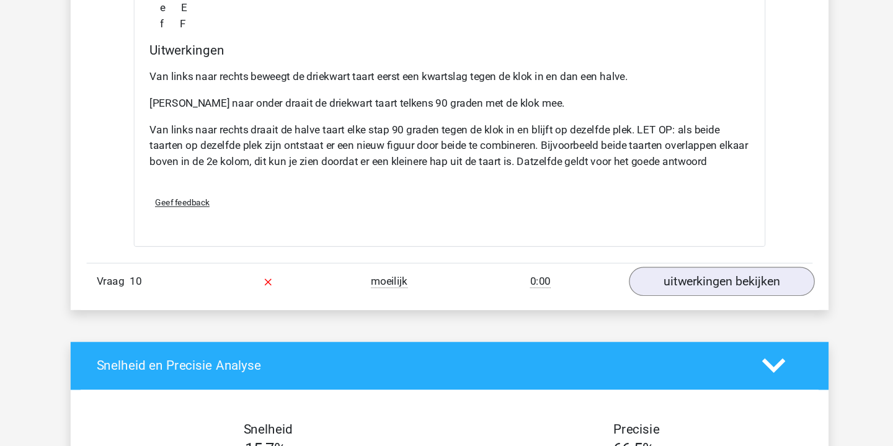
click at [658, 279] on link "uitwerkingen bekijken" at bounding box center [700, 292] width 173 height 27
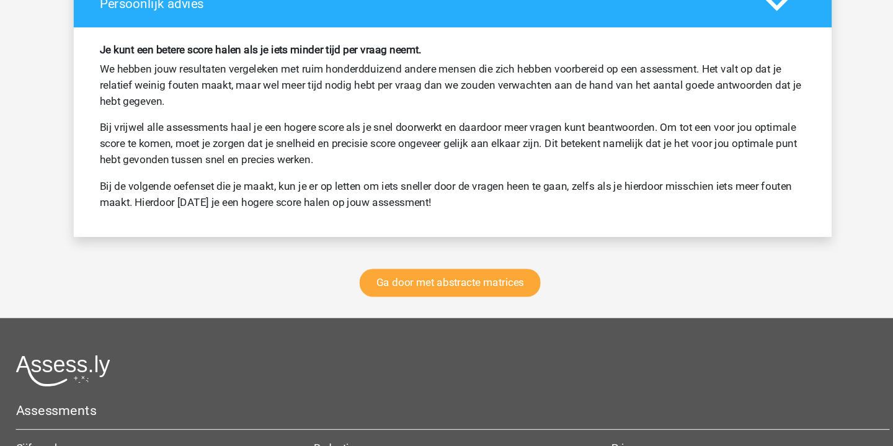
scroll to position [5831, 0]
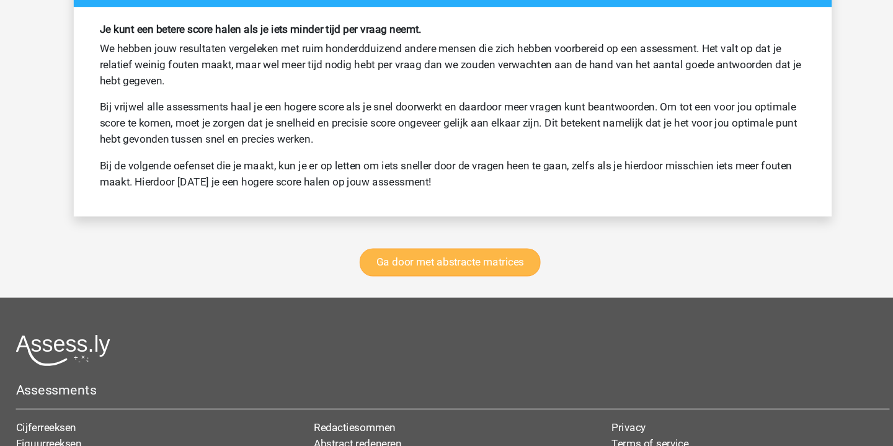
click at [444, 262] on link "Ga door met abstracte matrices" at bounding box center [444, 275] width 169 height 26
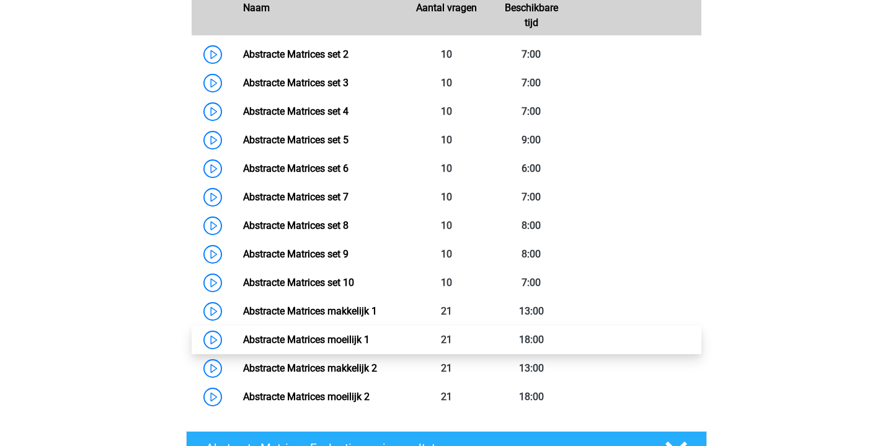
scroll to position [635, 0]
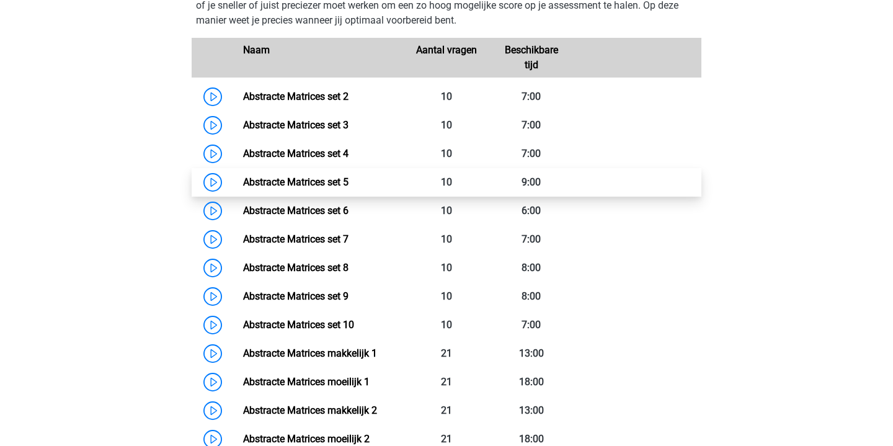
click at [243, 183] on link "Abstracte Matrices set 5" at bounding box center [295, 182] width 105 height 12
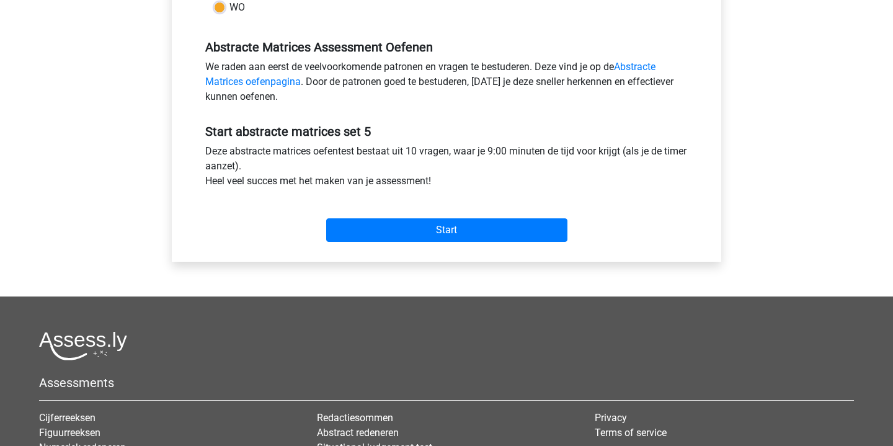
scroll to position [340, 0]
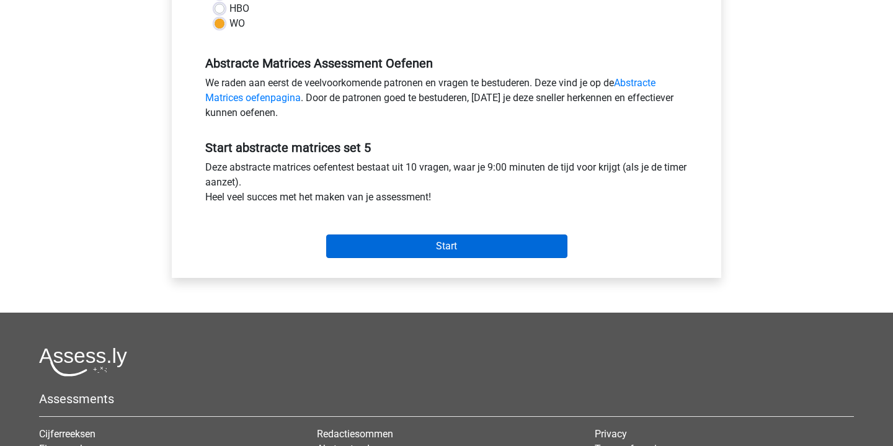
click at [444, 246] on input "Start" at bounding box center [446, 246] width 241 height 24
click at [448, 250] on input "Start" at bounding box center [446, 246] width 241 height 24
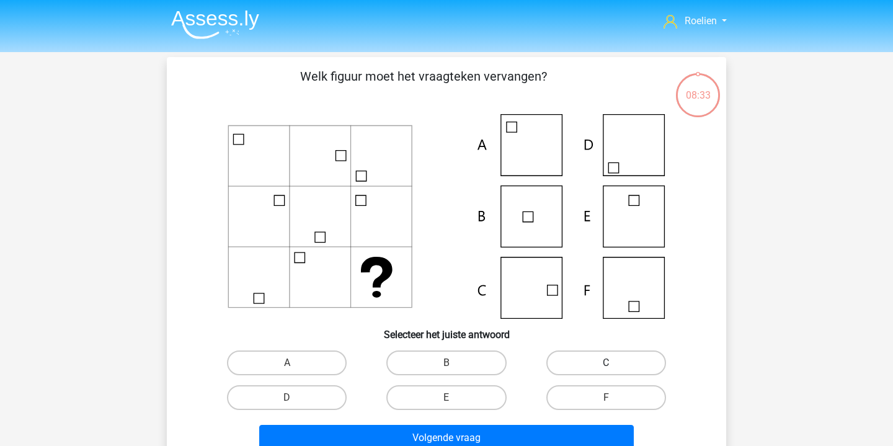
click at [594, 360] on label "C" at bounding box center [606, 362] width 120 height 25
click at [606, 363] on input "C" at bounding box center [610, 367] width 8 height 8
radio input "true"
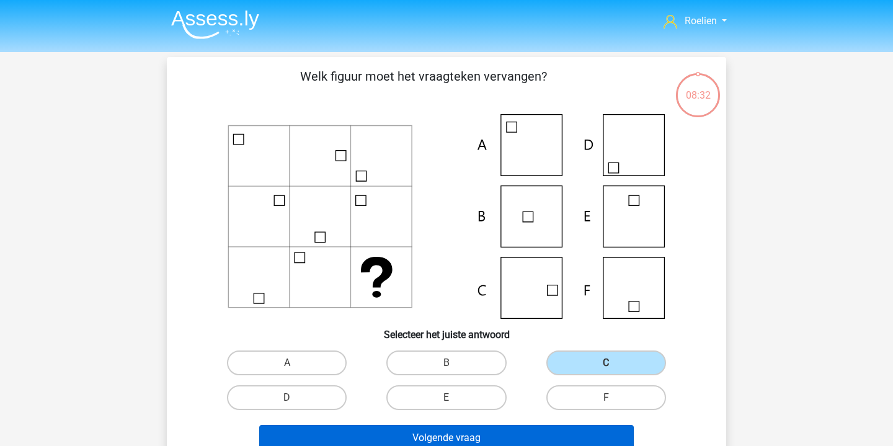
click at [486, 433] on button "Volgende vraag" at bounding box center [446, 438] width 375 height 26
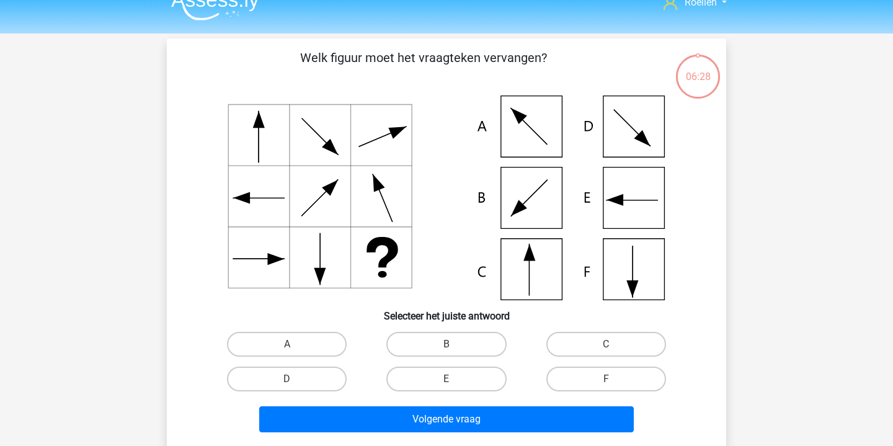
scroll to position [20, 0]
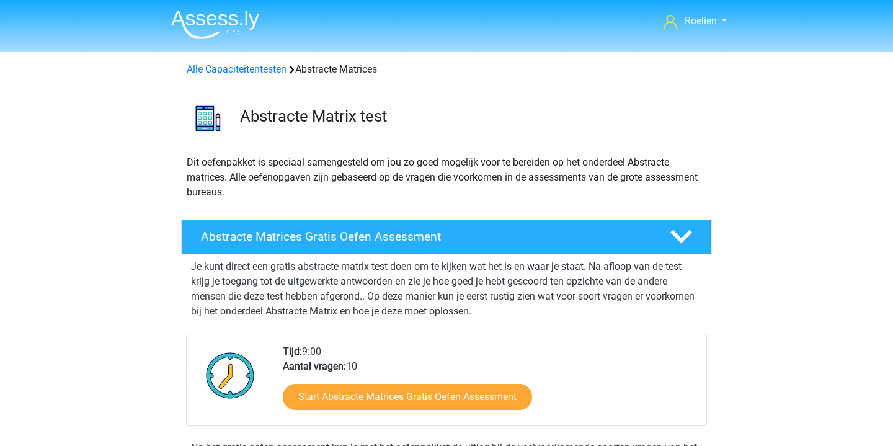
scroll to position [635, 0]
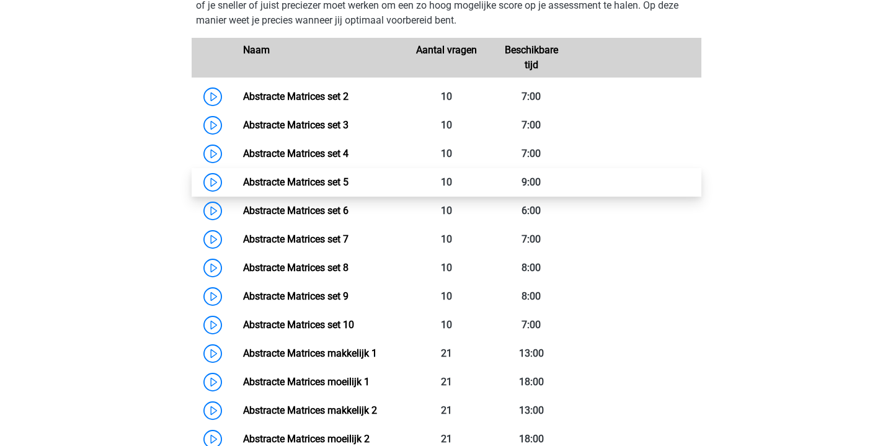
click at [243, 182] on link "Abstracte Matrices set 5" at bounding box center [295, 182] width 105 height 12
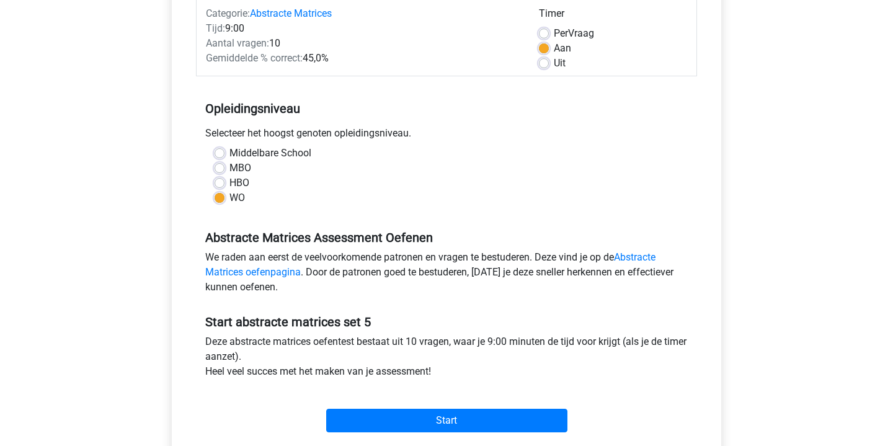
scroll to position [198, 0]
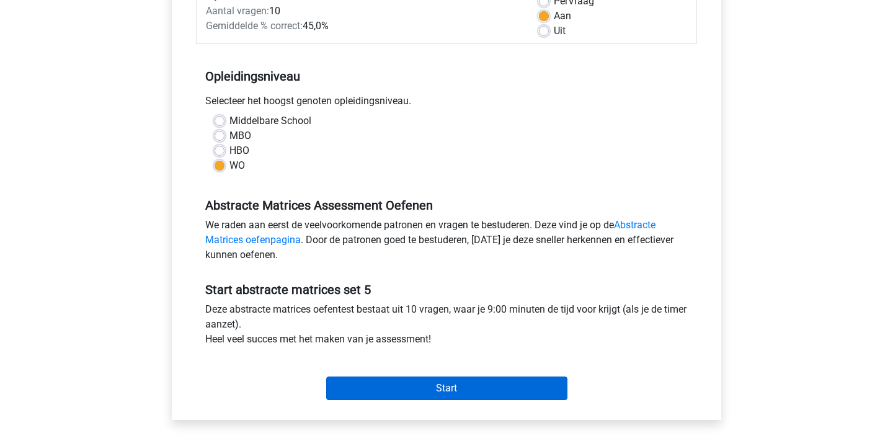
click at [471, 382] on input "Start" at bounding box center [446, 388] width 241 height 24
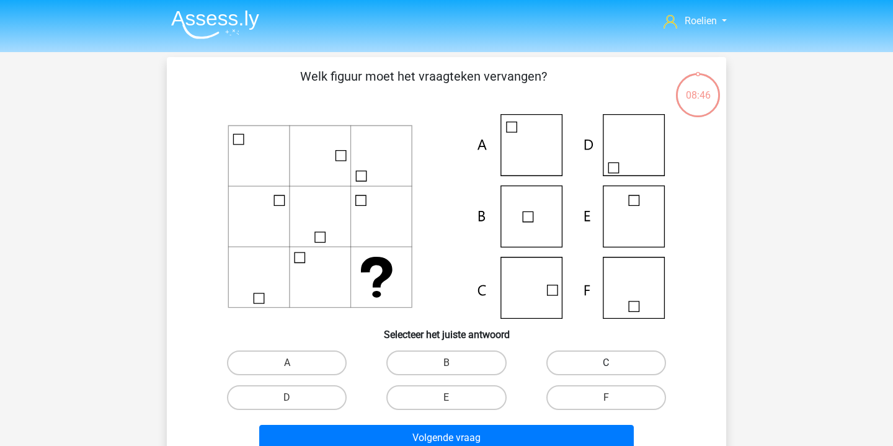
click at [591, 366] on label "C" at bounding box center [606, 362] width 120 height 25
click at [606, 366] on input "C" at bounding box center [610, 367] width 8 height 8
radio input "true"
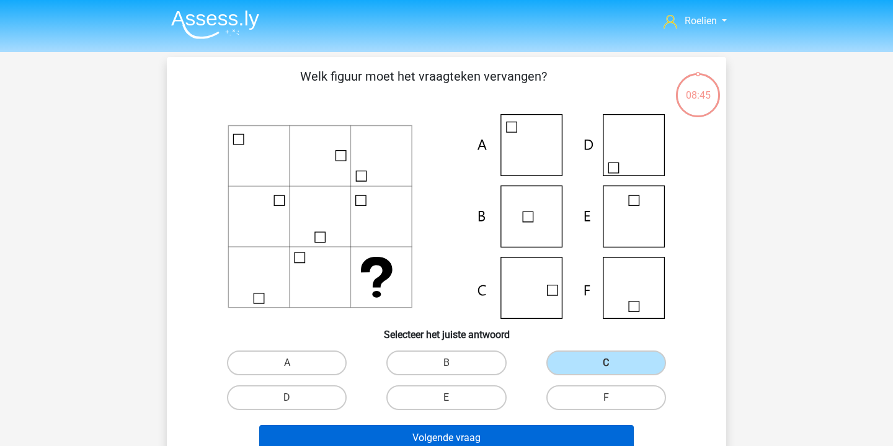
click at [506, 427] on button "Volgende vraag" at bounding box center [446, 438] width 375 height 26
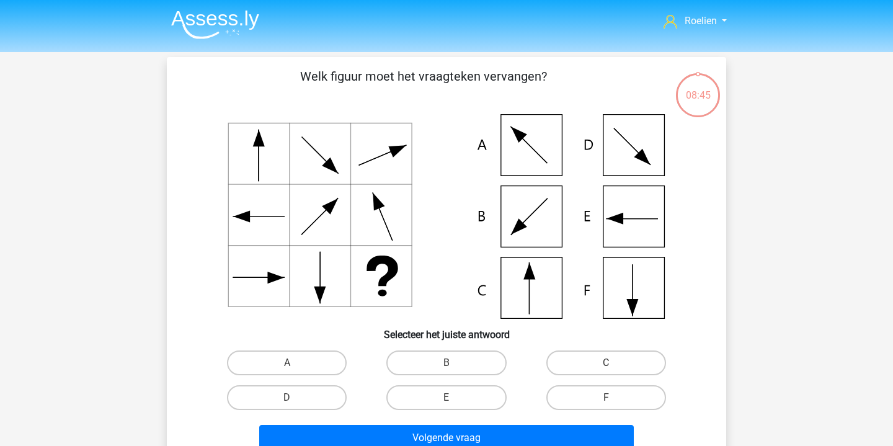
scroll to position [57, 0]
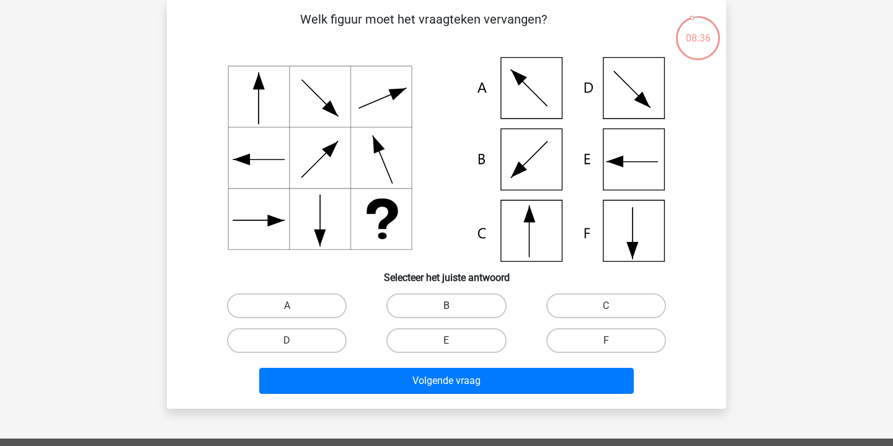
click at [441, 302] on label "B" at bounding box center [446, 305] width 120 height 25
click at [446, 306] on input "B" at bounding box center [450, 310] width 8 height 8
radio input "true"
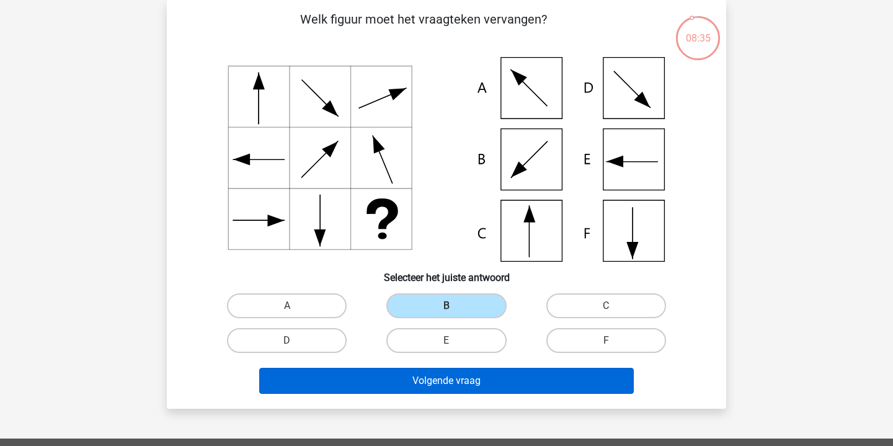
click at [469, 379] on button "Volgende vraag" at bounding box center [446, 381] width 375 height 26
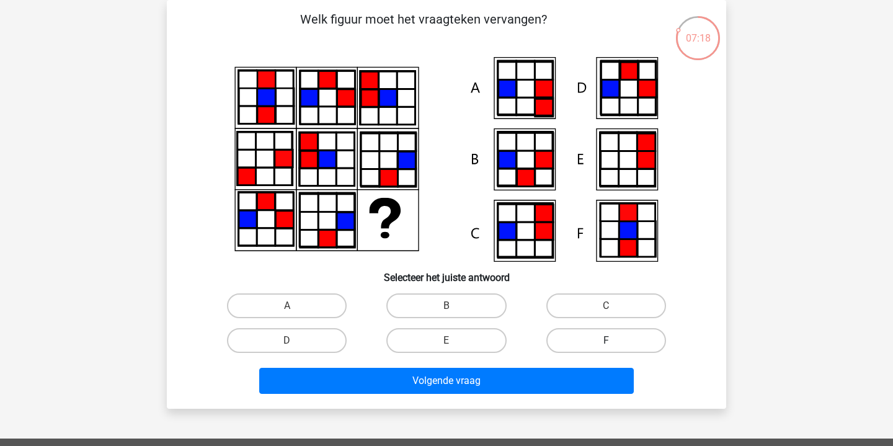
click at [592, 341] on label "F" at bounding box center [606, 340] width 120 height 25
click at [606, 341] on input "F" at bounding box center [610, 344] width 8 height 8
radio input "true"
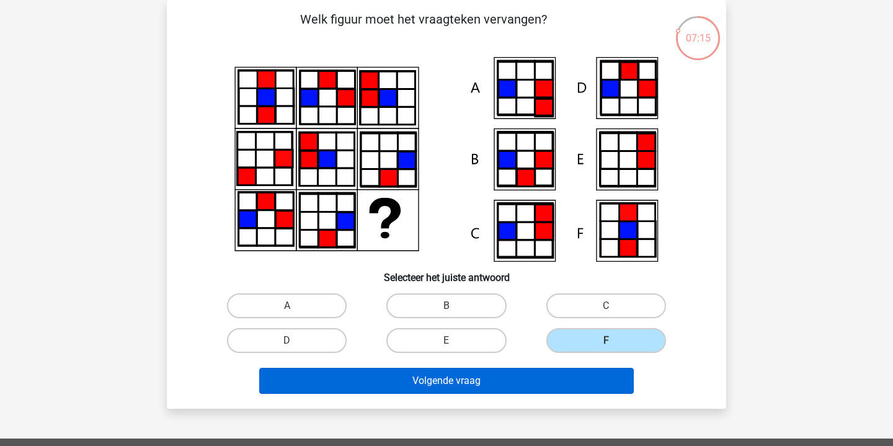
click at [516, 379] on button "Volgende vraag" at bounding box center [446, 381] width 375 height 26
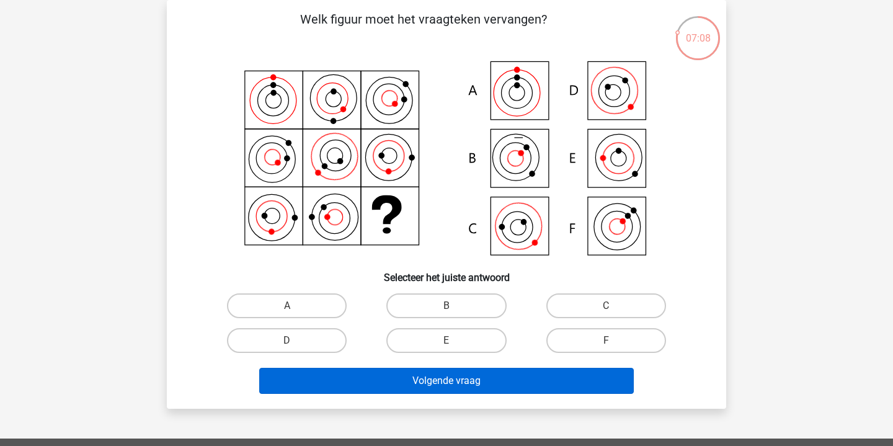
click at [519, 383] on button "Volgende vraag" at bounding box center [446, 381] width 375 height 26
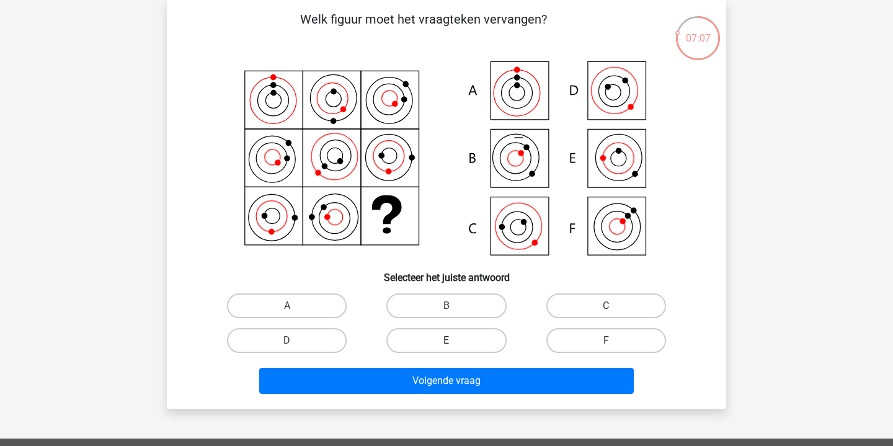
click at [458, 339] on label "E" at bounding box center [446, 340] width 120 height 25
click at [454, 340] on input "E" at bounding box center [450, 344] width 8 height 8
radio input "true"
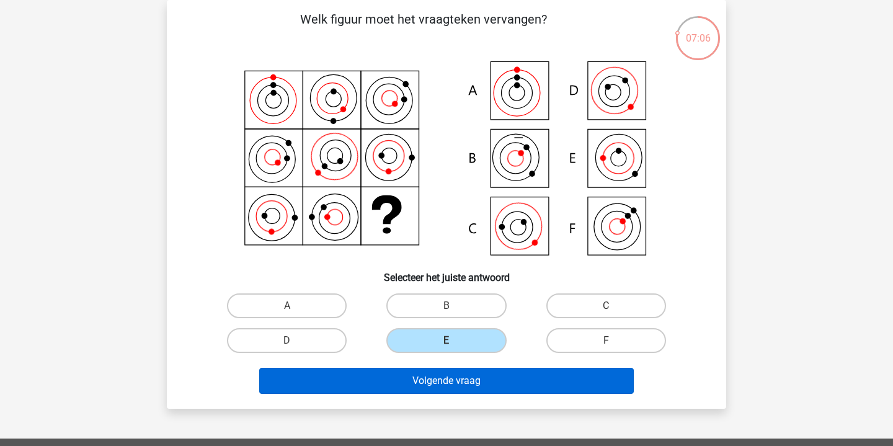
click at [447, 379] on button "Volgende vraag" at bounding box center [446, 381] width 375 height 26
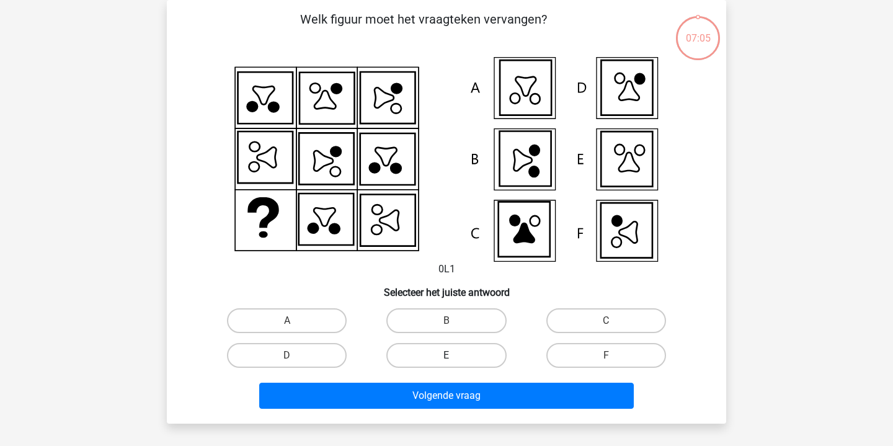
click at [459, 352] on label "E" at bounding box center [446, 355] width 120 height 25
click at [454, 355] on input "E" at bounding box center [450, 359] width 8 height 8
radio input "true"
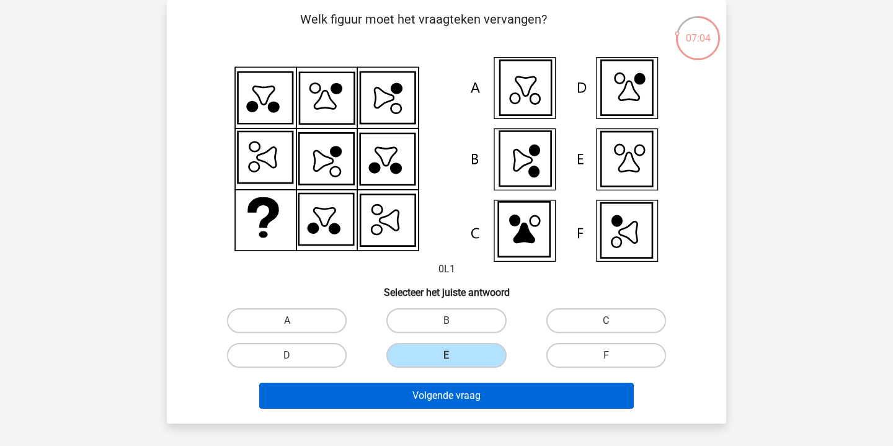
click at [446, 390] on button "Volgende vraag" at bounding box center [446, 396] width 375 height 26
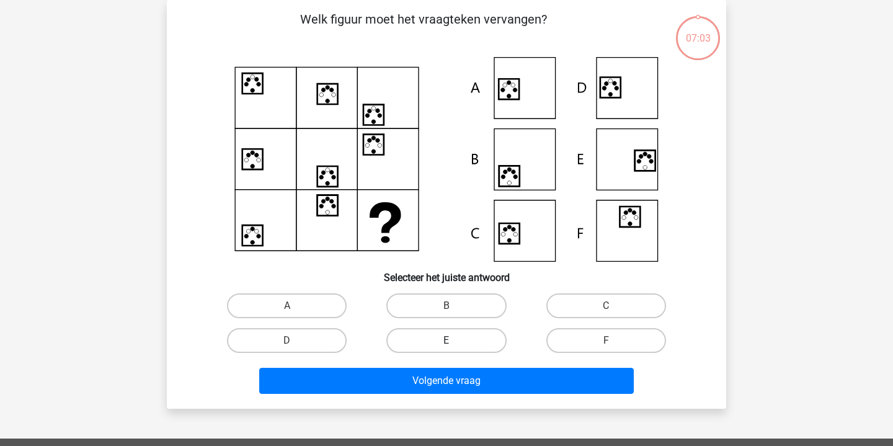
click at [472, 344] on label "E" at bounding box center [446, 340] width 120 height 25
click at [454, 344] on input "E" at bounding box center [450, 344] width 8 height 8
radio input "true"
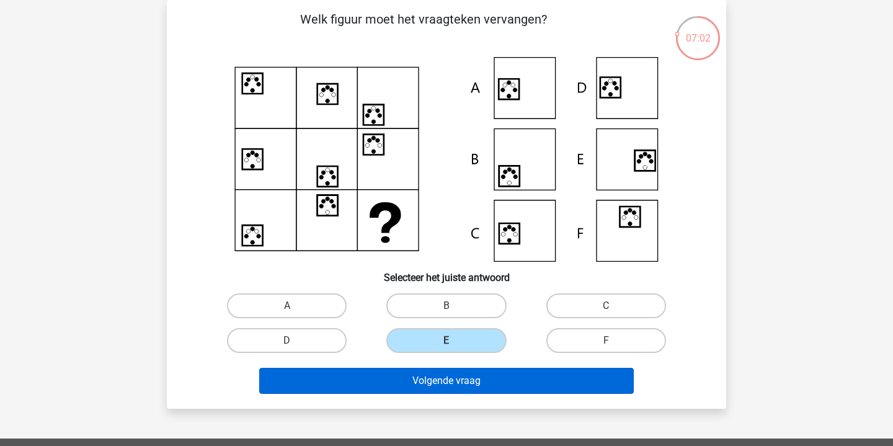
click at [456, 382] on button "Volgende vraag" at bounding box center [446, 381] width 375 height 26
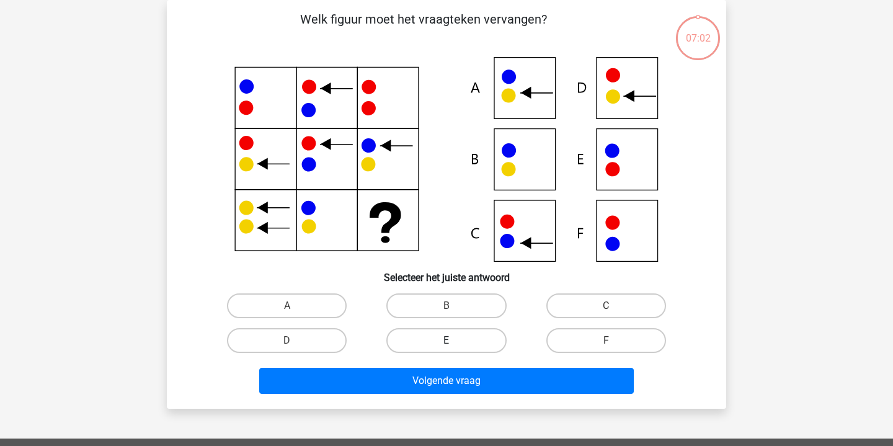
click at [467, 340] on label "E" at bounding box center [446, 340] width 120 height 25
click at [454, 340] on input "E" at bounding box center [450, 344] width 8 height 8
radio input "true"
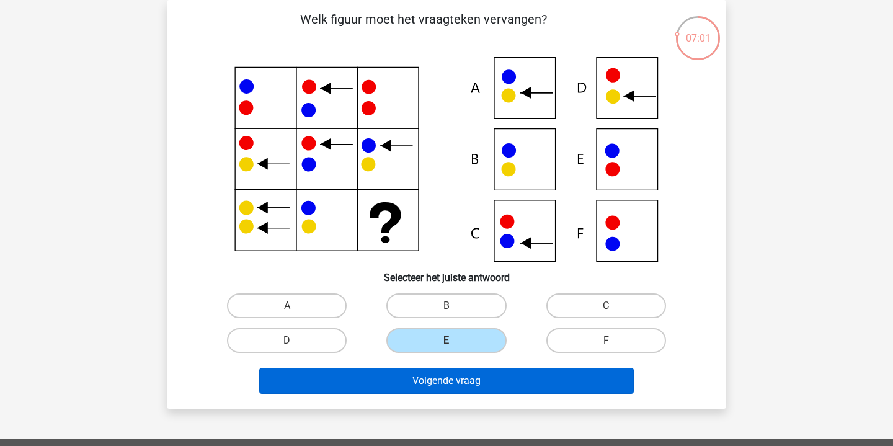
click at [450, 387] on button "Volgende vraag" at bounding box center [446, 381] width 375 height 26
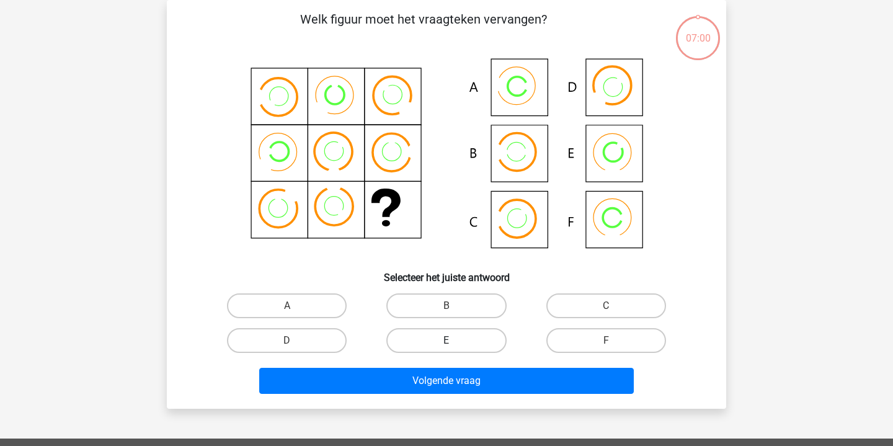
click at [470, 343] on label "E" at bounding box center [446, 340] width 120 height 25
click at [454, 343] on input "E" at bounding box center [450, 344] width 8 height 8
radio input "true"
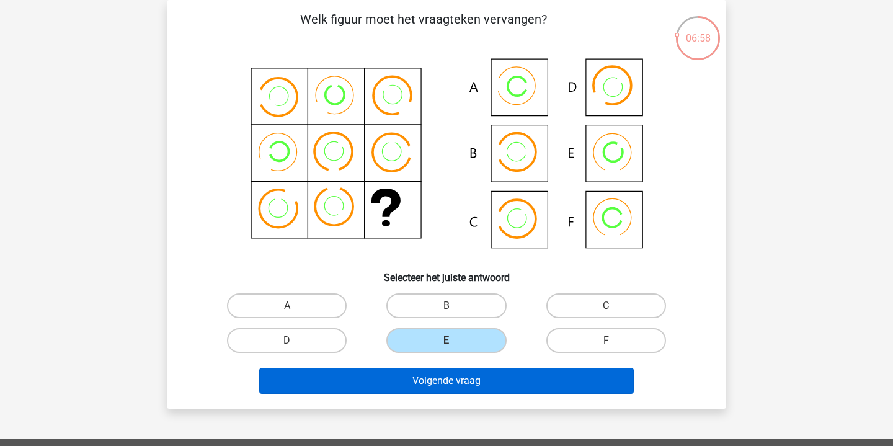
click at [463, 384] on button "Volgende vraag" at bounding box center [446, 381] width 375 height 26
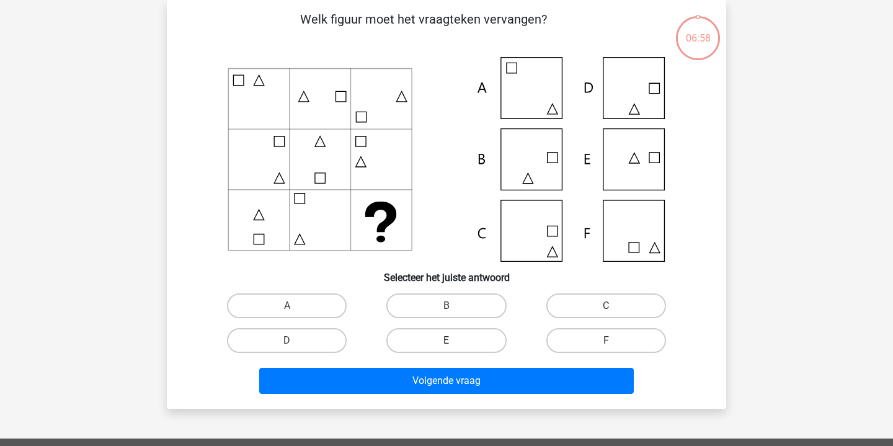
click at [479, 345] on label "E" at bounding box center [446, 340] width 120 height 25
click at [454, 345] on input "E" at bounding box center [450, 344] width 8 height 8
radio input "true"
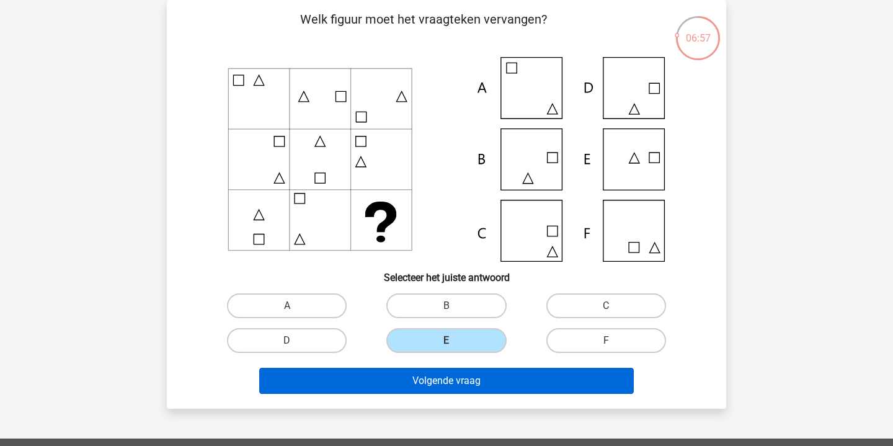
click at [469, 370] on button "Volgende vraag" at bounding box center [446, 381] width 375 height 26
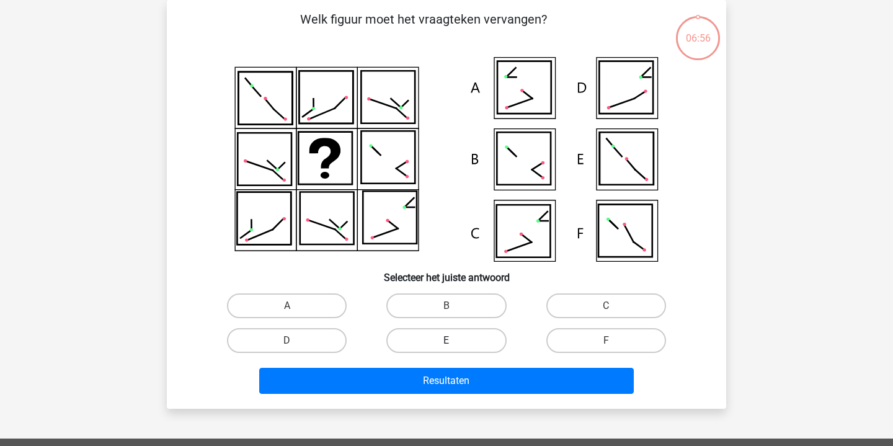
click at [479, 335] on label "E" at bounding box center [446, 340] width 120 height 25
click at [454, 340] on input "E" at bounding box center [450, 344] width 8 height 8
radio input "true"
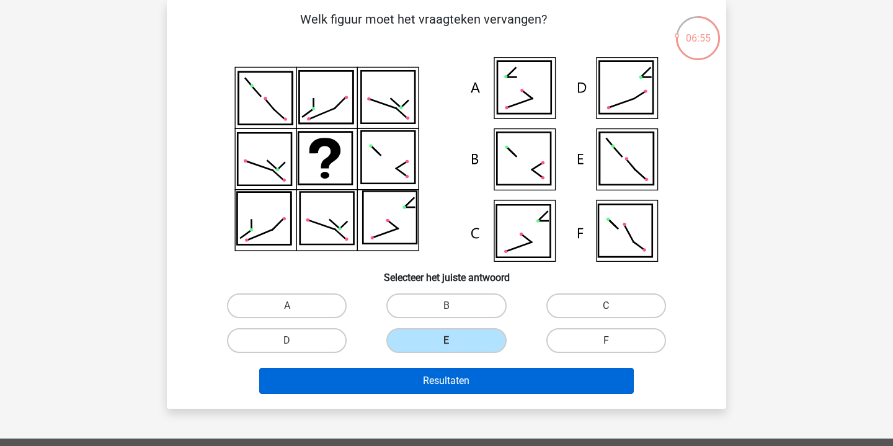
click at [463, 373] on button "Resultaten" at bounding box center [446, 381] width 375 height 26
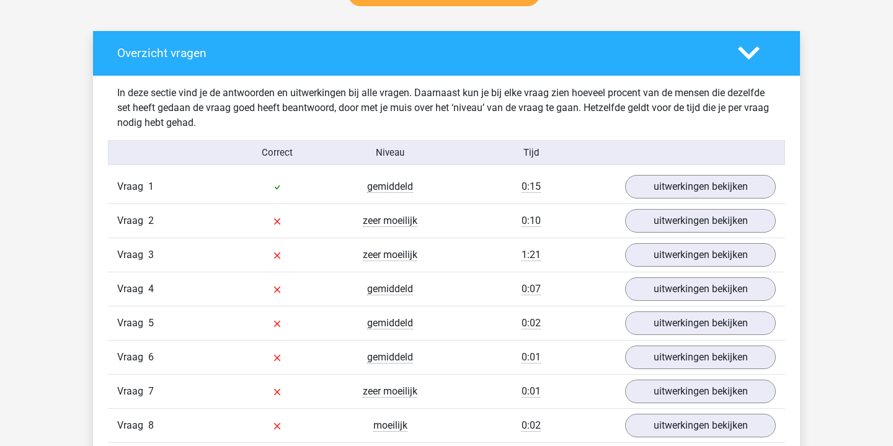
scroll to position [689, 0]
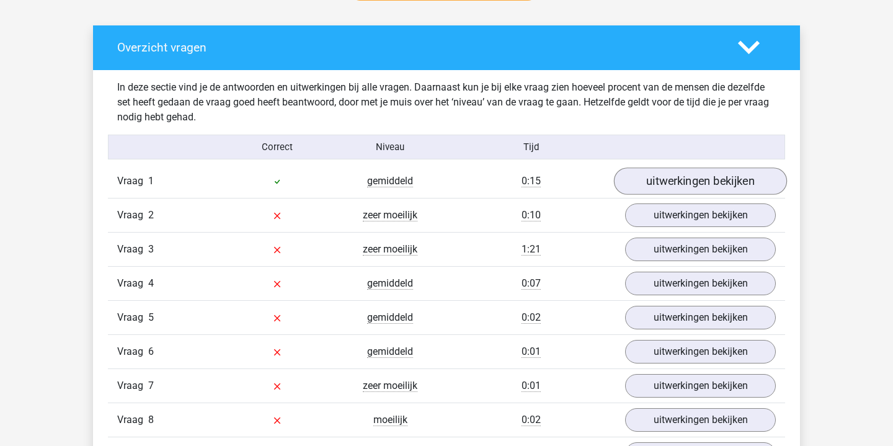
click at [727, 183] on link "uitwerkingen bekijken" at bounding box center [700, 180] width 173 height 27
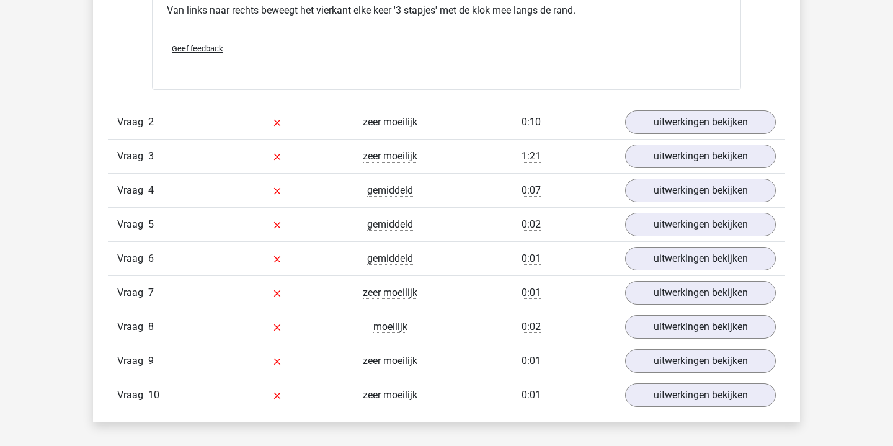
scroll to position [1268, 0]
click at [706, 118] on link "uitwerkingen bekijken" at bounding box center [700, 122] width 173 height 27
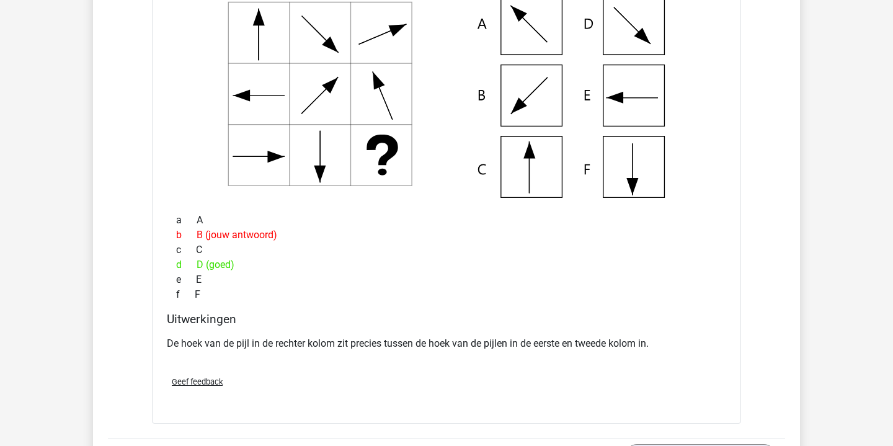
scroll to position [1640, 0]
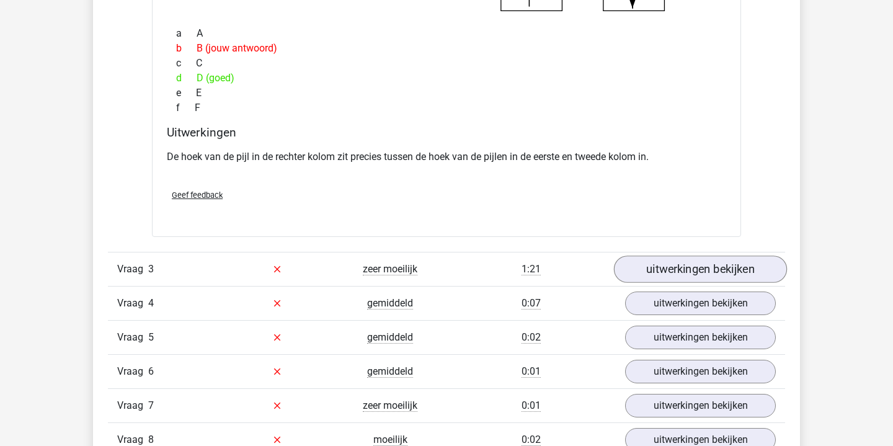
click at [709, 272] on link "uitwerkingen bekijken" at bounding box center [700, 268] width 173 height 27
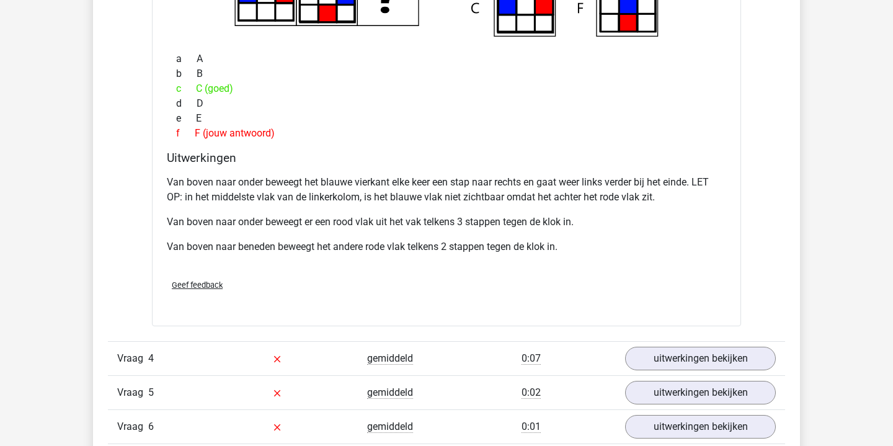
scroll to position [2181, 0]
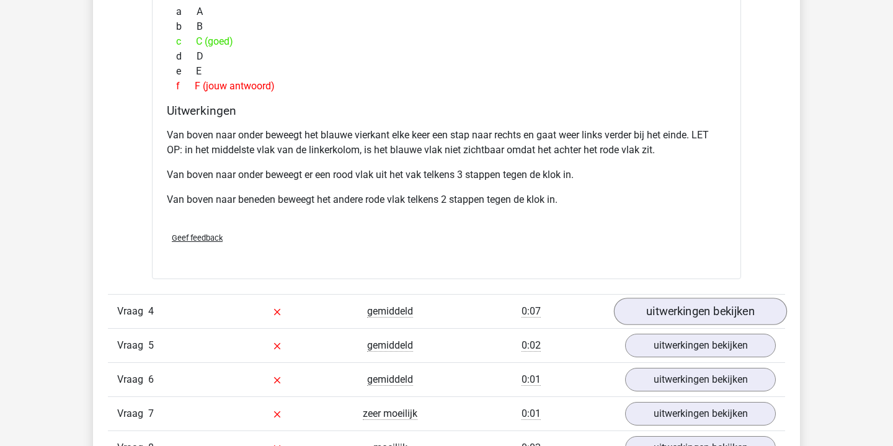
click at [667, 301] on link "uitwerkingen bekijken" at bounding box center [700, 311] width 173 height 27
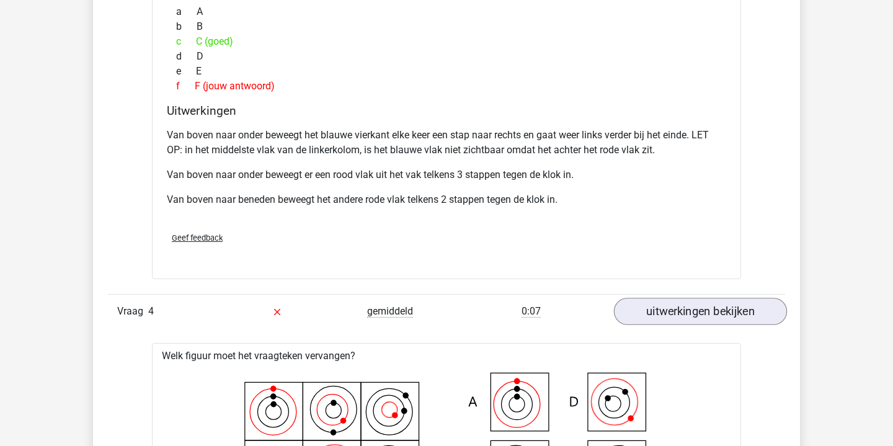
click at [664, 303] on link "uitwerkingen bekijken" at bounding box center [700, 311] width 173 height 27
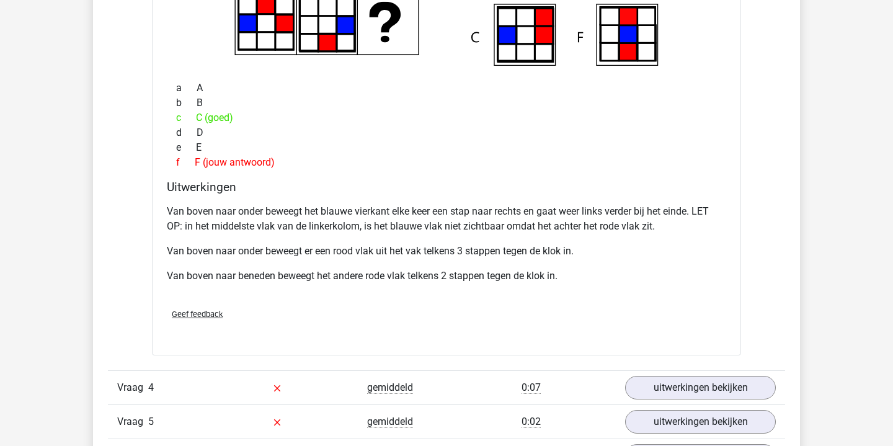
scroll to position [2160, 0]
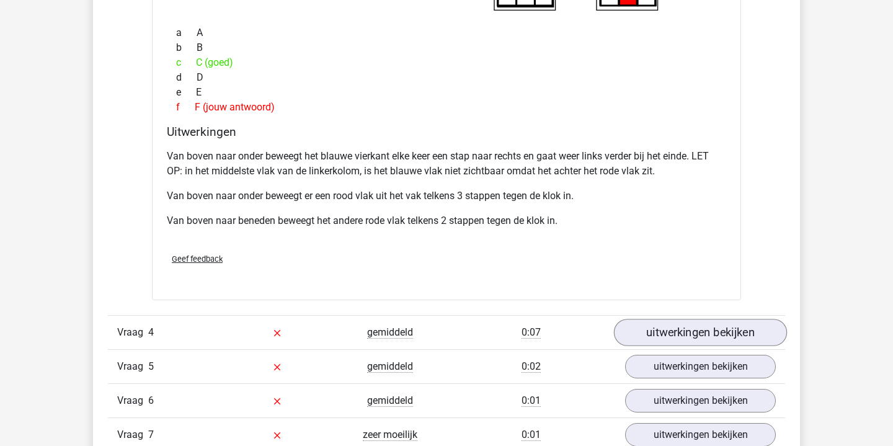
click at [712, 326] on link "uitwerkingen bekijken" at bounding box center [700, 332] width 173 height 27
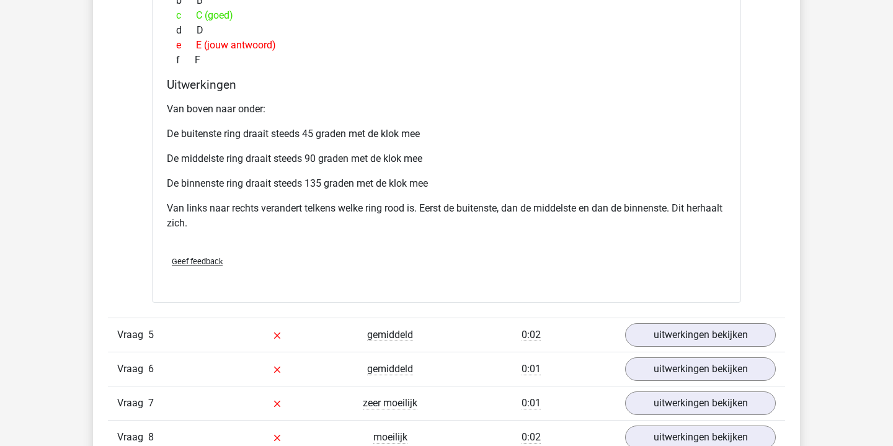
scroll to position [2797, 0]
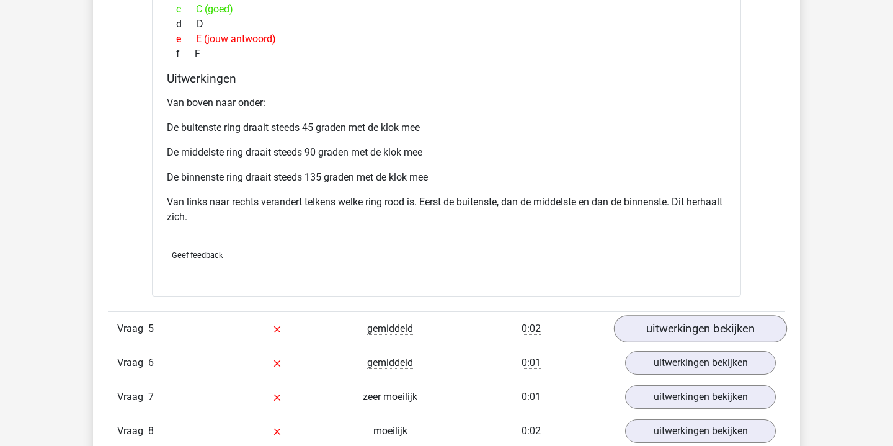
click at [698, 328] on link "uitwerkingen bekijken" at bounding box center [700, 328] width 173 height 27
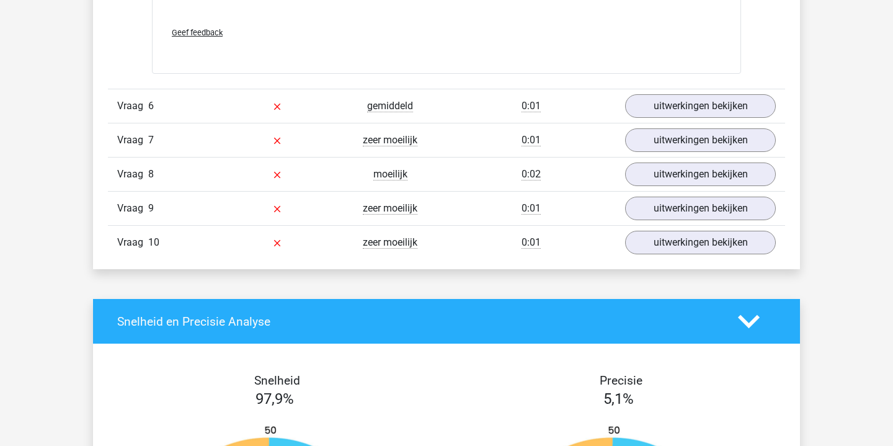
scroll to position [3616, 0]
